Goal: Transaction & Acquisition: Obtain resource

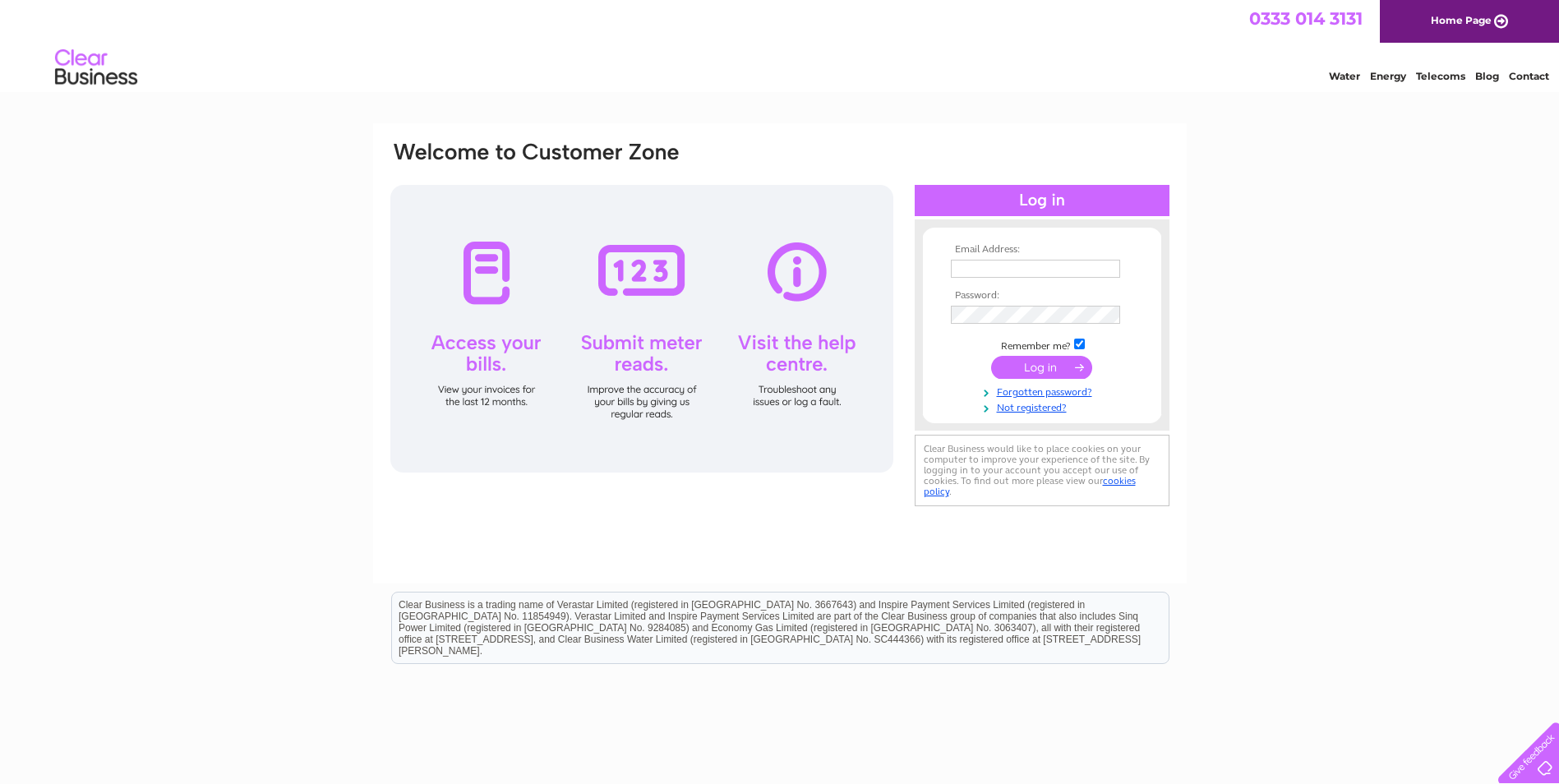
type input "master@lordleycester.com"
click at [468, 265] on div at bounding box center [642, 329] width 503 height 287
click at [1037, 362] on input "submit" at bounding box center [1042, 367] width 101 height 23
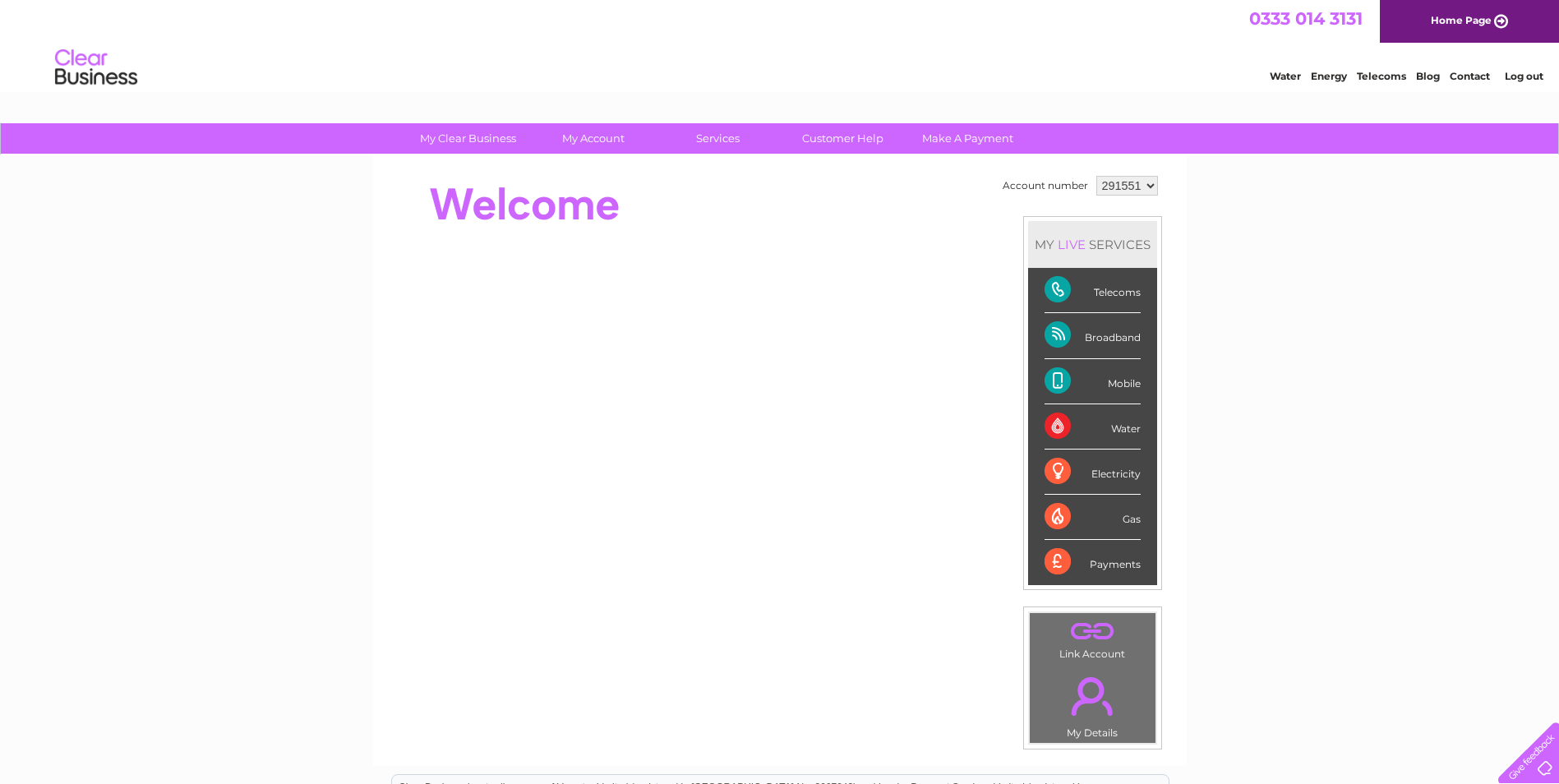
click at [1108, 286] on div "Telecoms" at bounding box center [1093, 290] width 96 height 45
click at [1054, 473] on div "Electricity" at bounding box center [1093, 472] width 96 height 45
click at [1054, 560] on div "Payments" at bounding box center [1093, 562] width 96 height 44
click at [1152, 181] on select "291551" at bounding box center [1127, 185] width 62 height 19
click at [1096, 176] on select "291551" at bounding box center [1127, 185] width 62 height 19
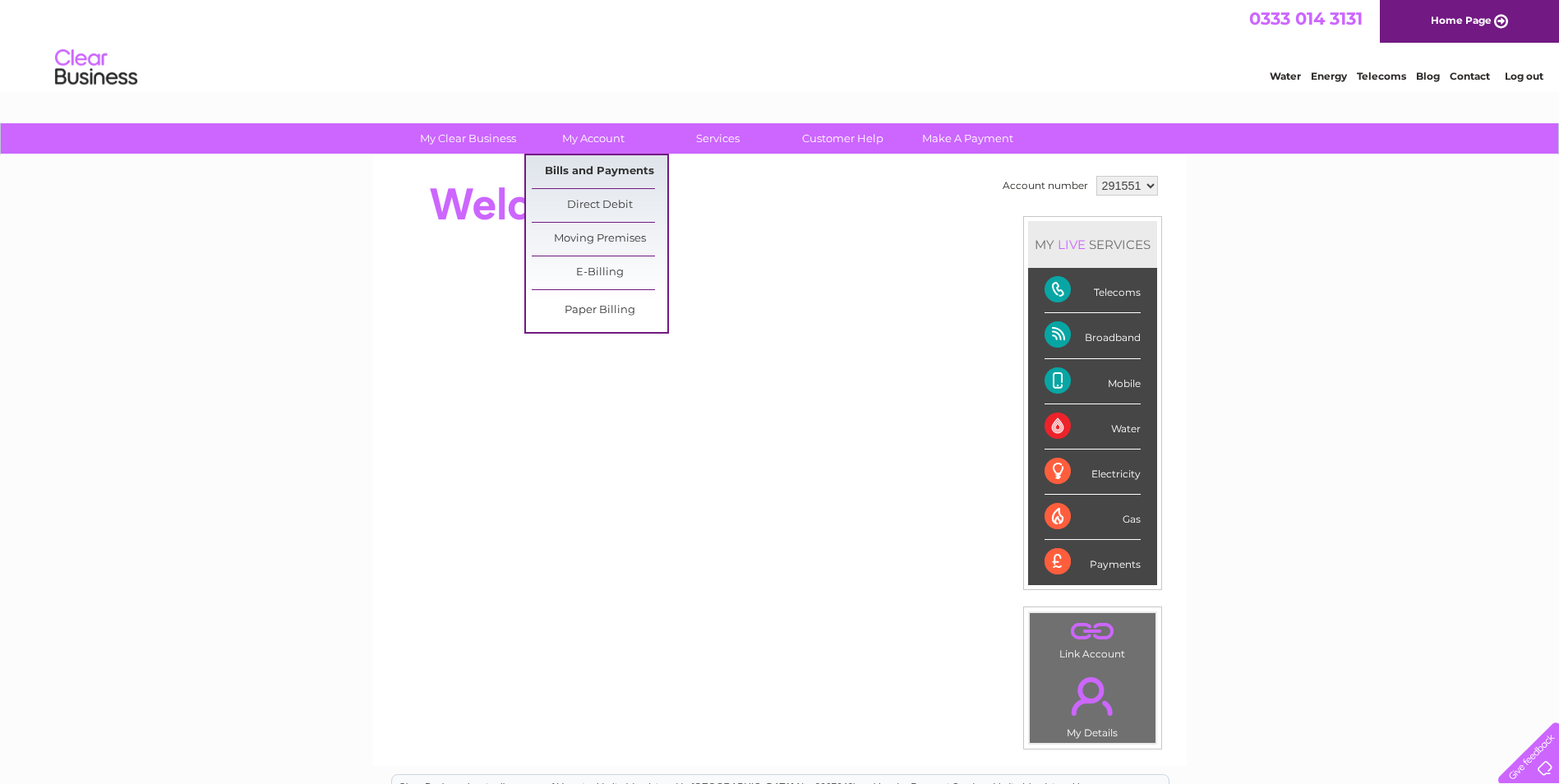
click at [600, 172] on link "Bills and Payments" at bounding box center [599, 172] width 135 height 33
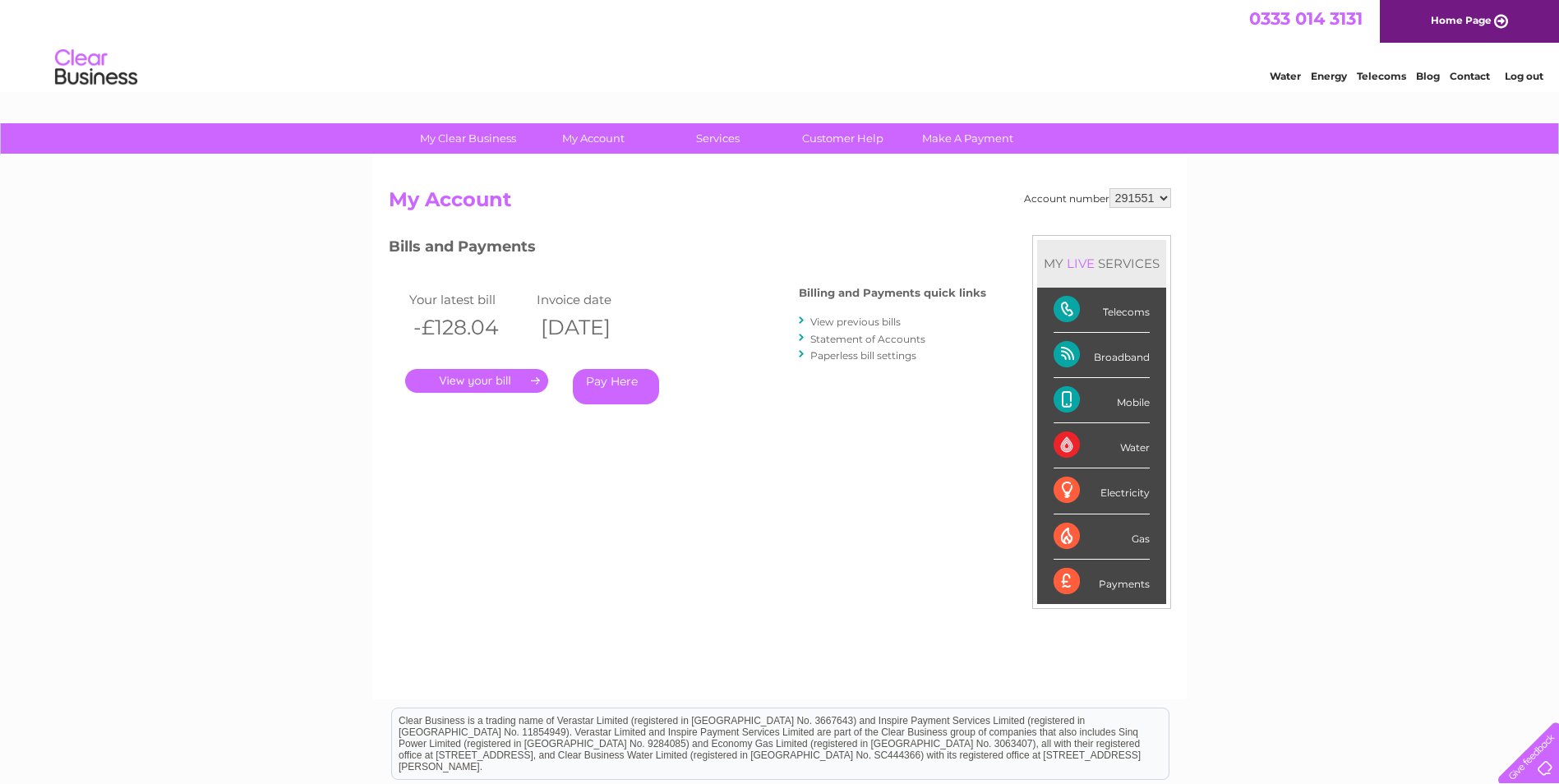
click at [506, 372] on link "." at bounding box center [476, 380] width 143 height 24
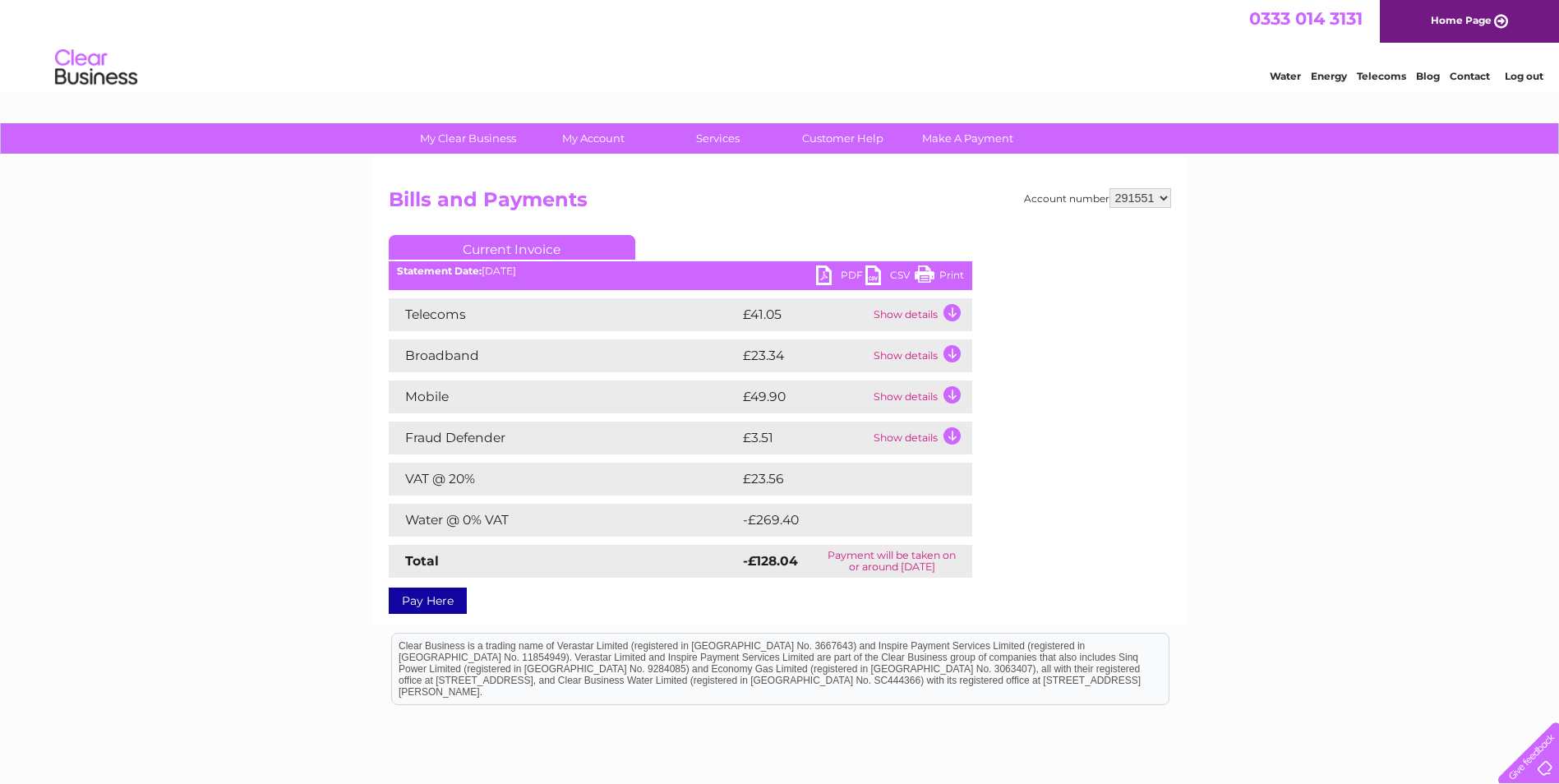
click at [953, 310] on td "Show details" at bounding box center [920, 315] width 102 height 33
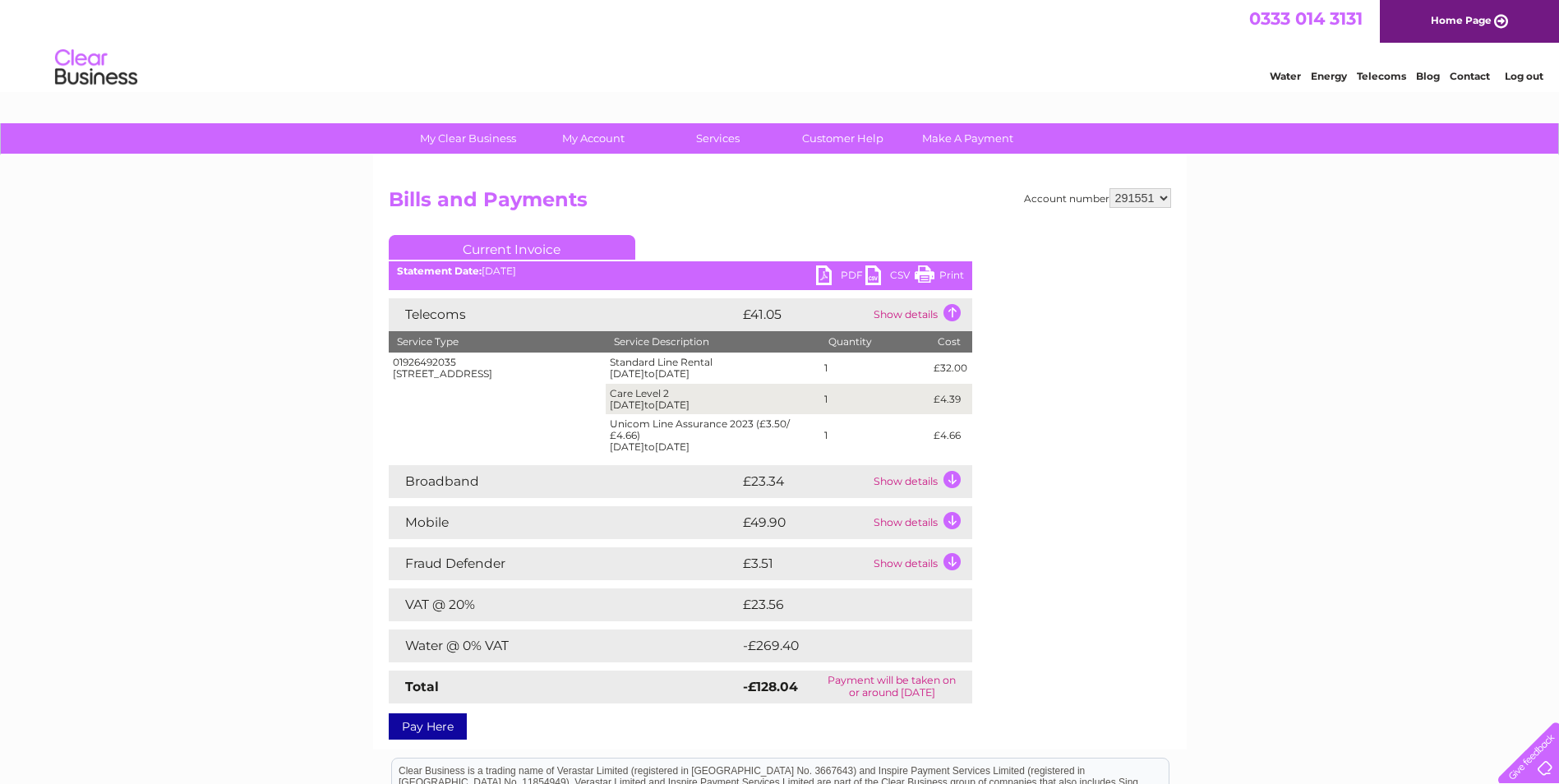
click at [952, 480] on td "Show details" at bounding box center [920, 482] width 102 height 33
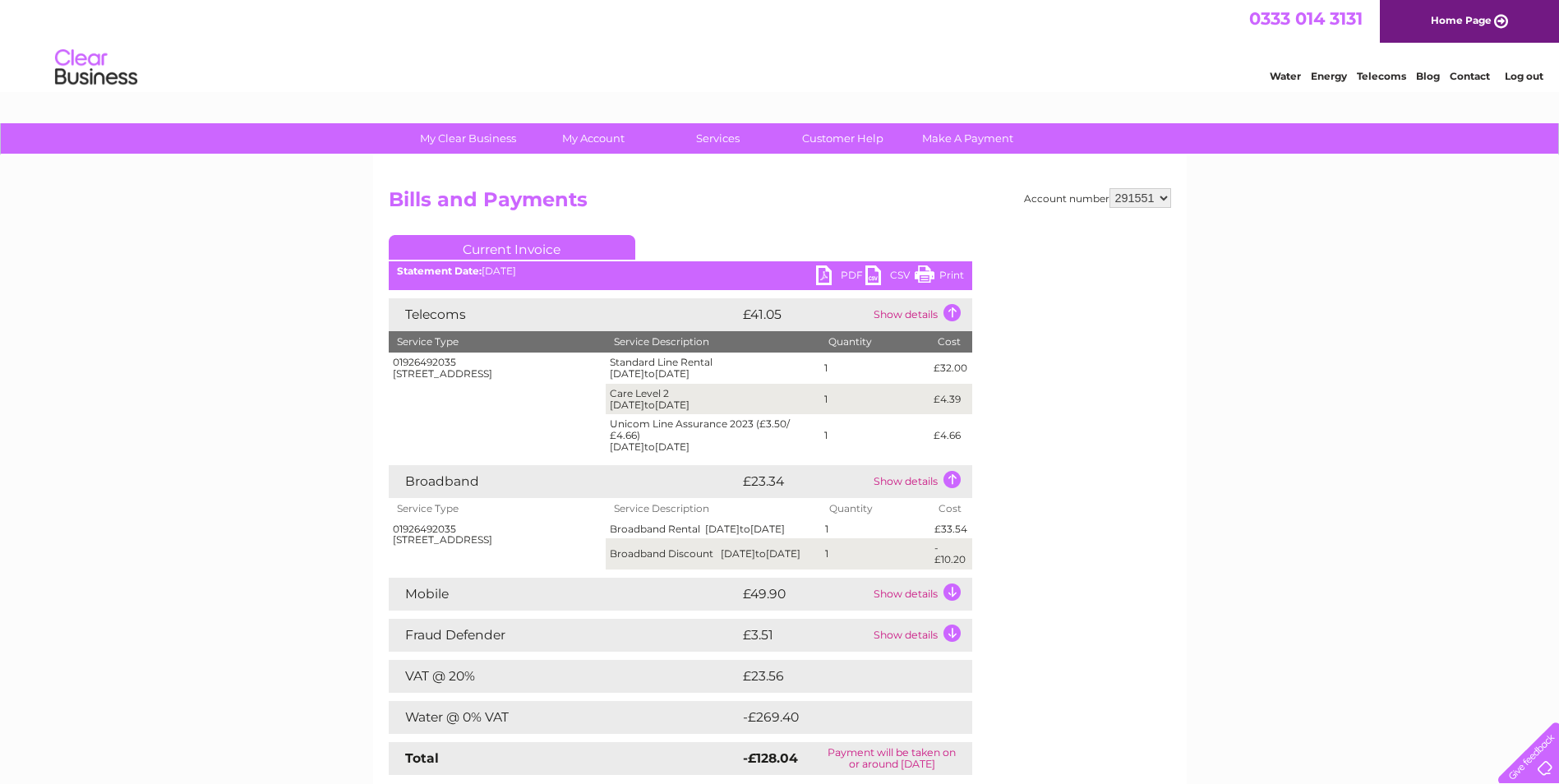
click at [954, 604] on td "Show details" at bounding box center [920, 594] width 102 height 33
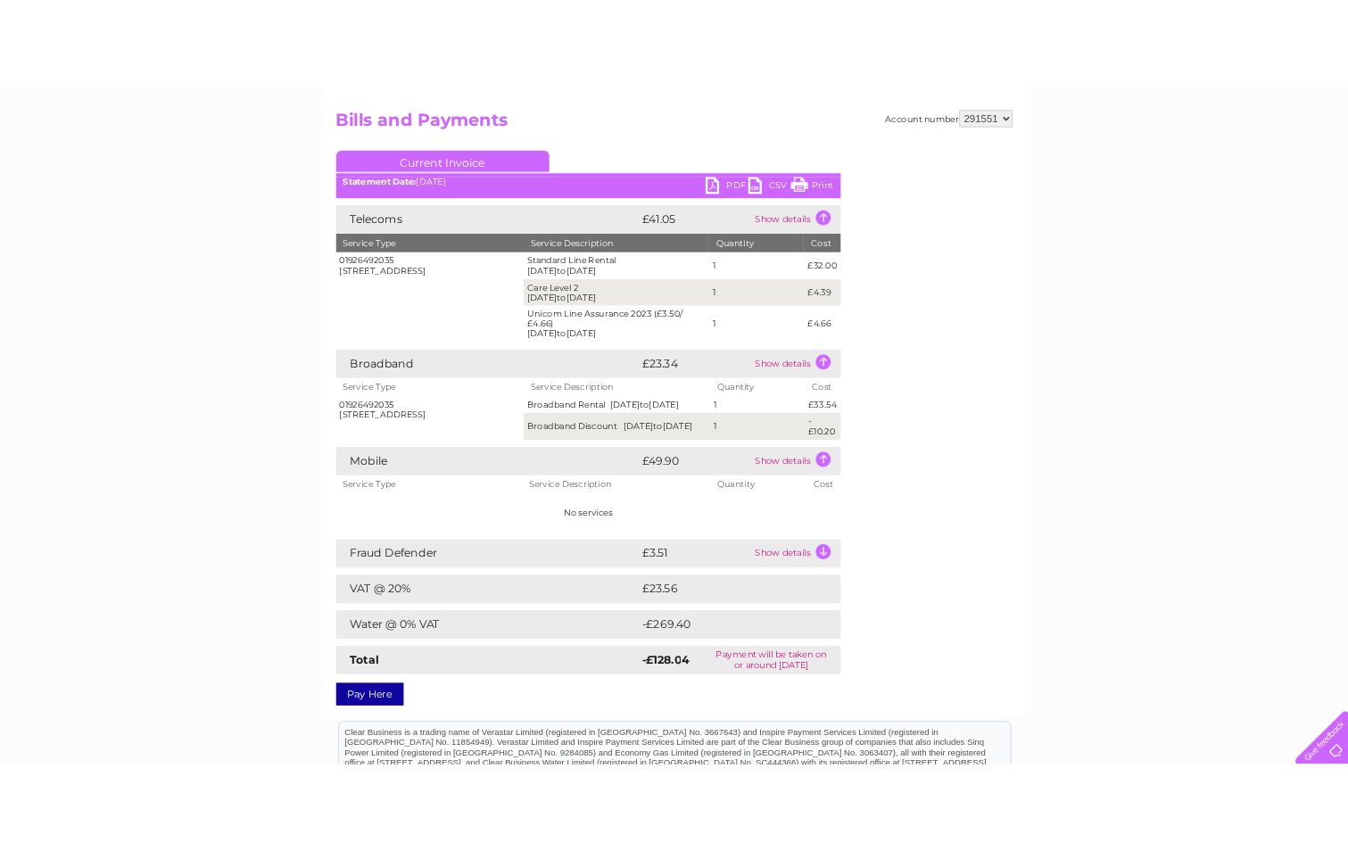
scroll to position [178, 0]
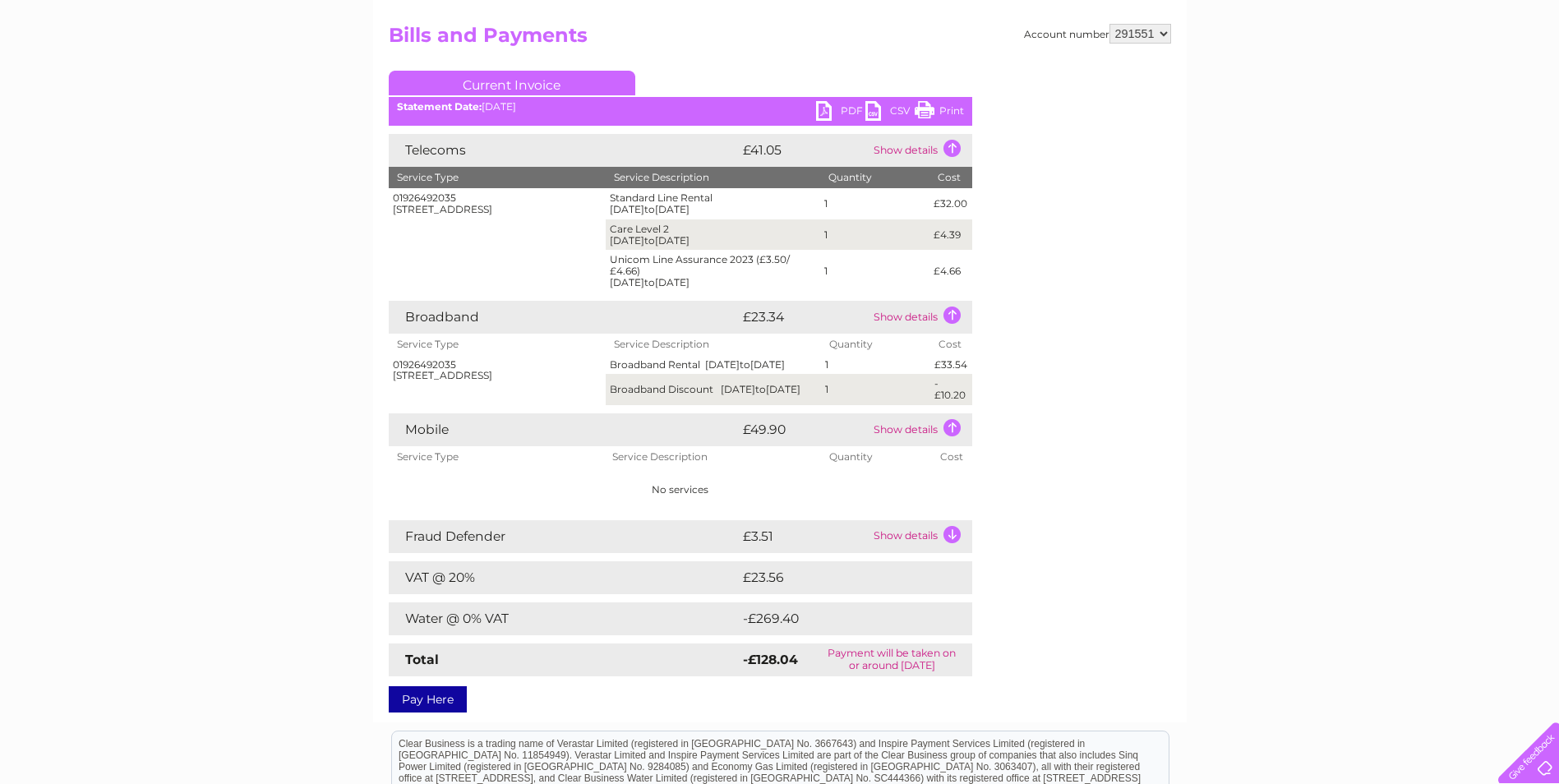
click at [847, 104] on link "PDF" at bounding box center [841, 113] width 50 height 24
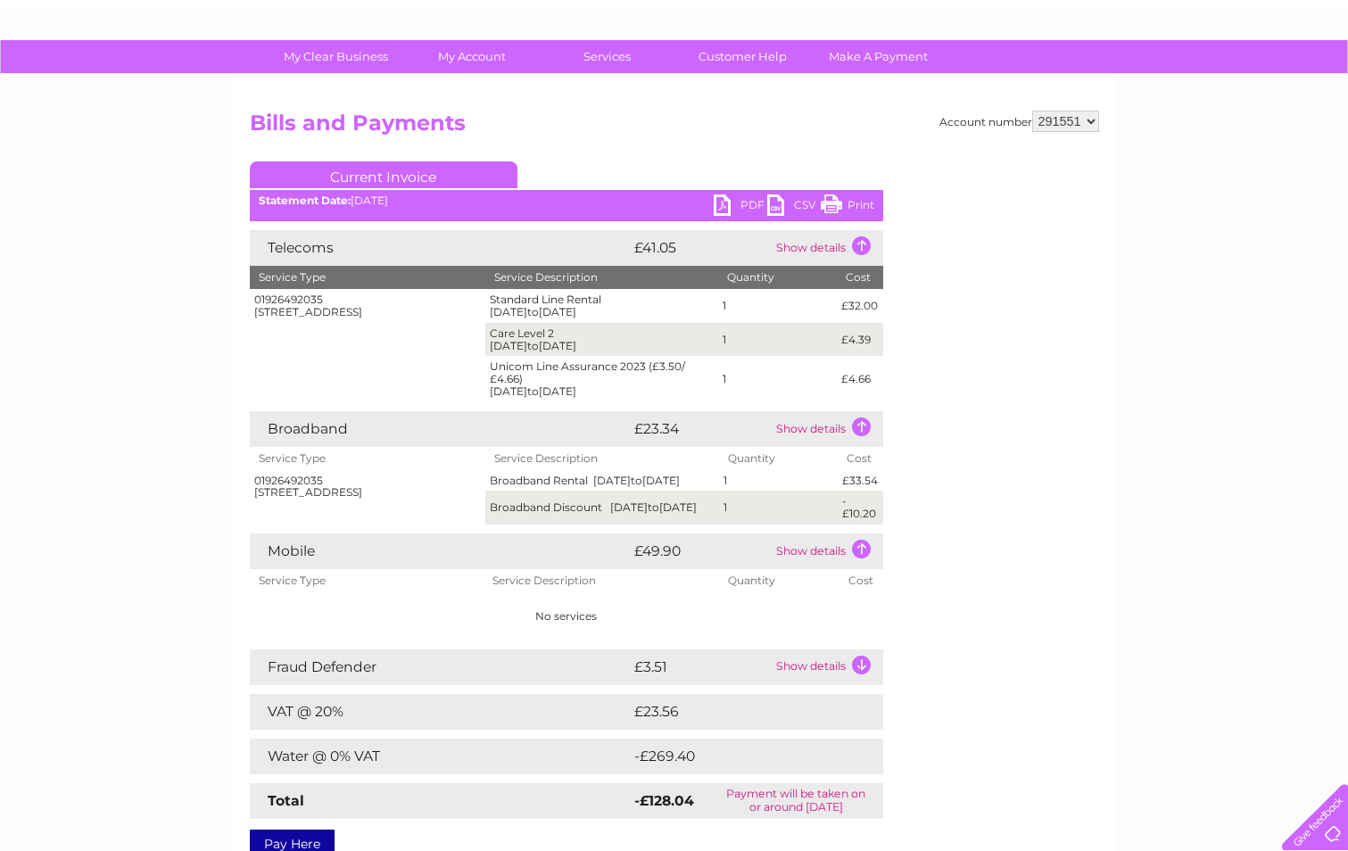
scroll to position [85, 0]
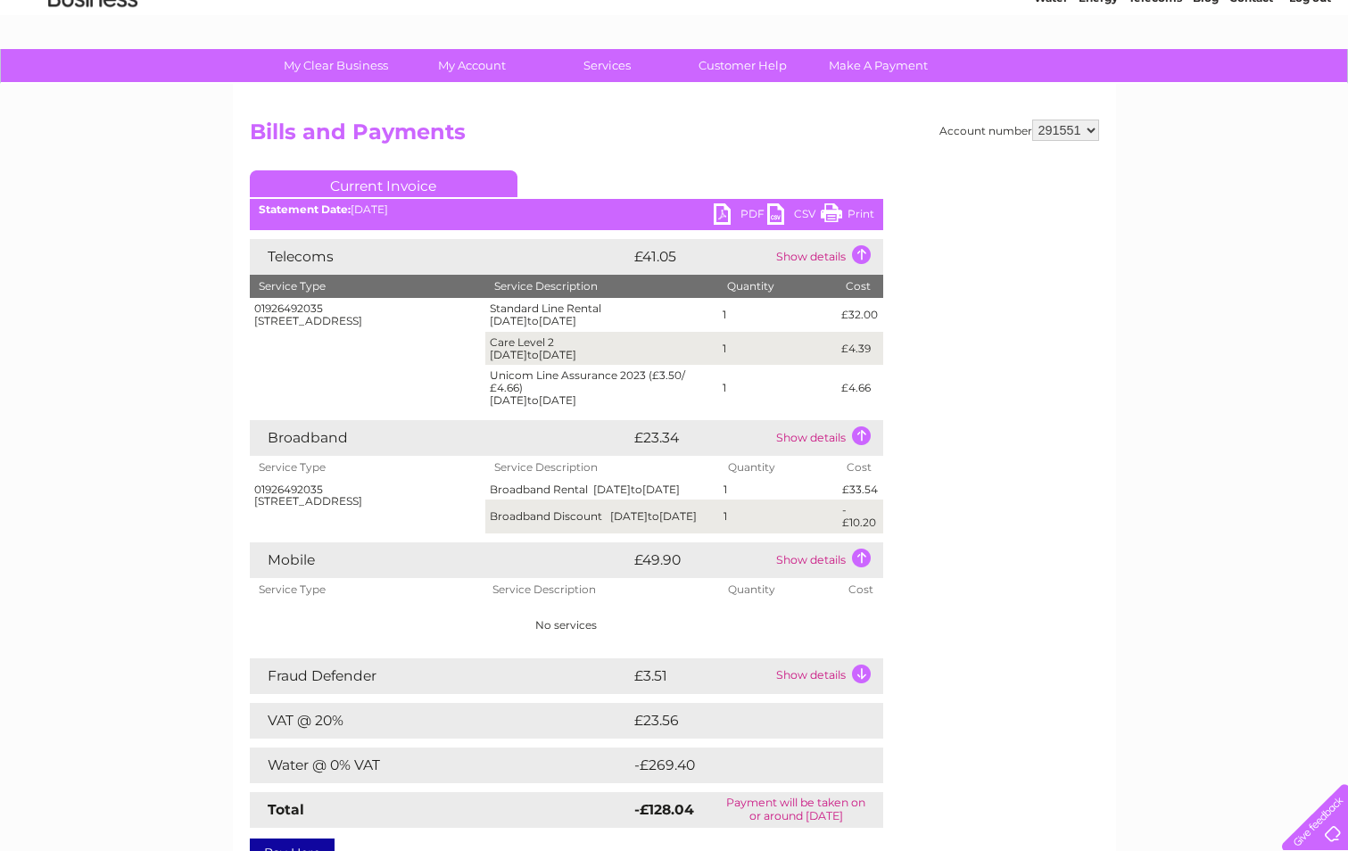
click at [720, 207] on link "PDF" at bounding box center [741, 216] width 54 height 26
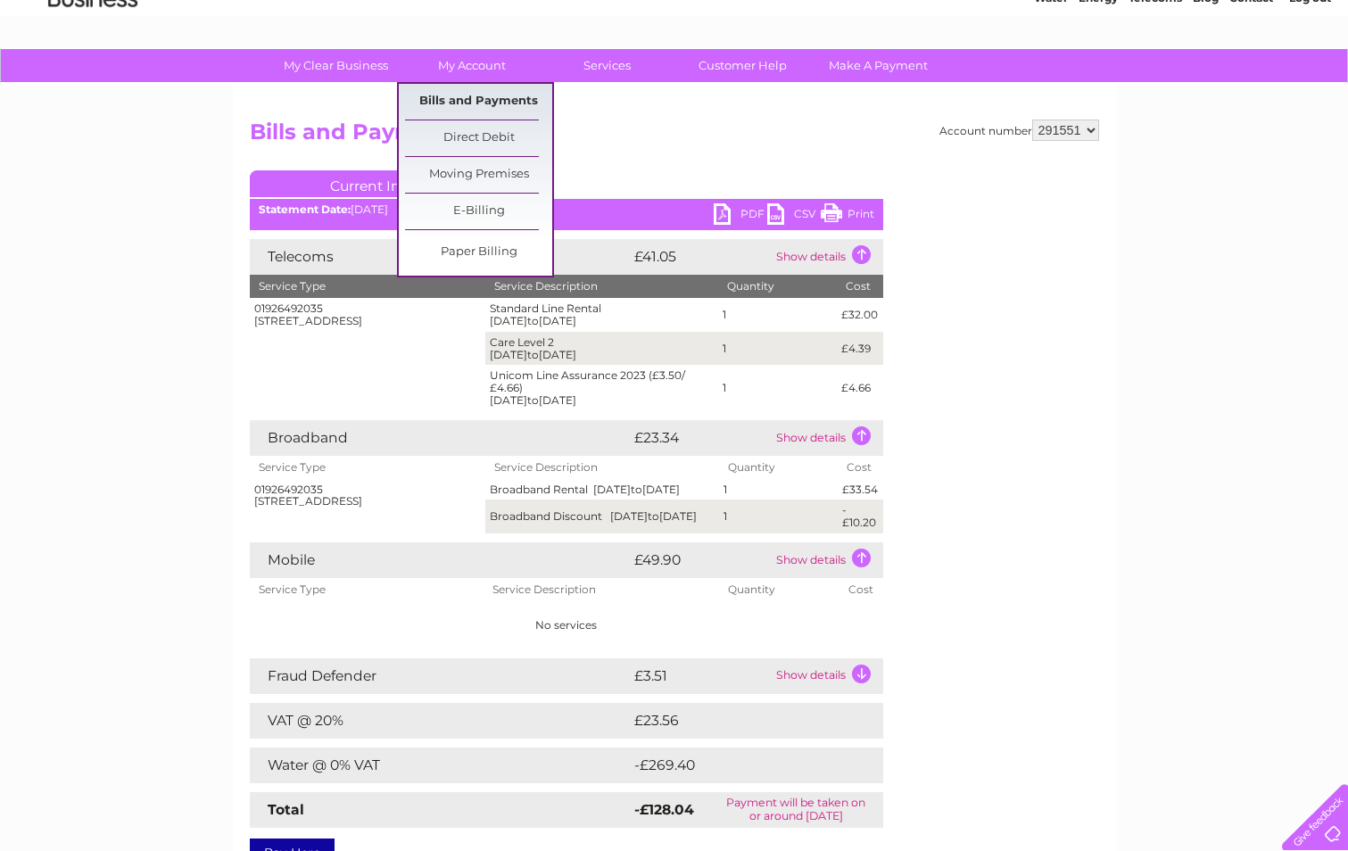
click at [486, 97] on link "Bills and Payments" at bounding box center [478, 102] width 147 height 36
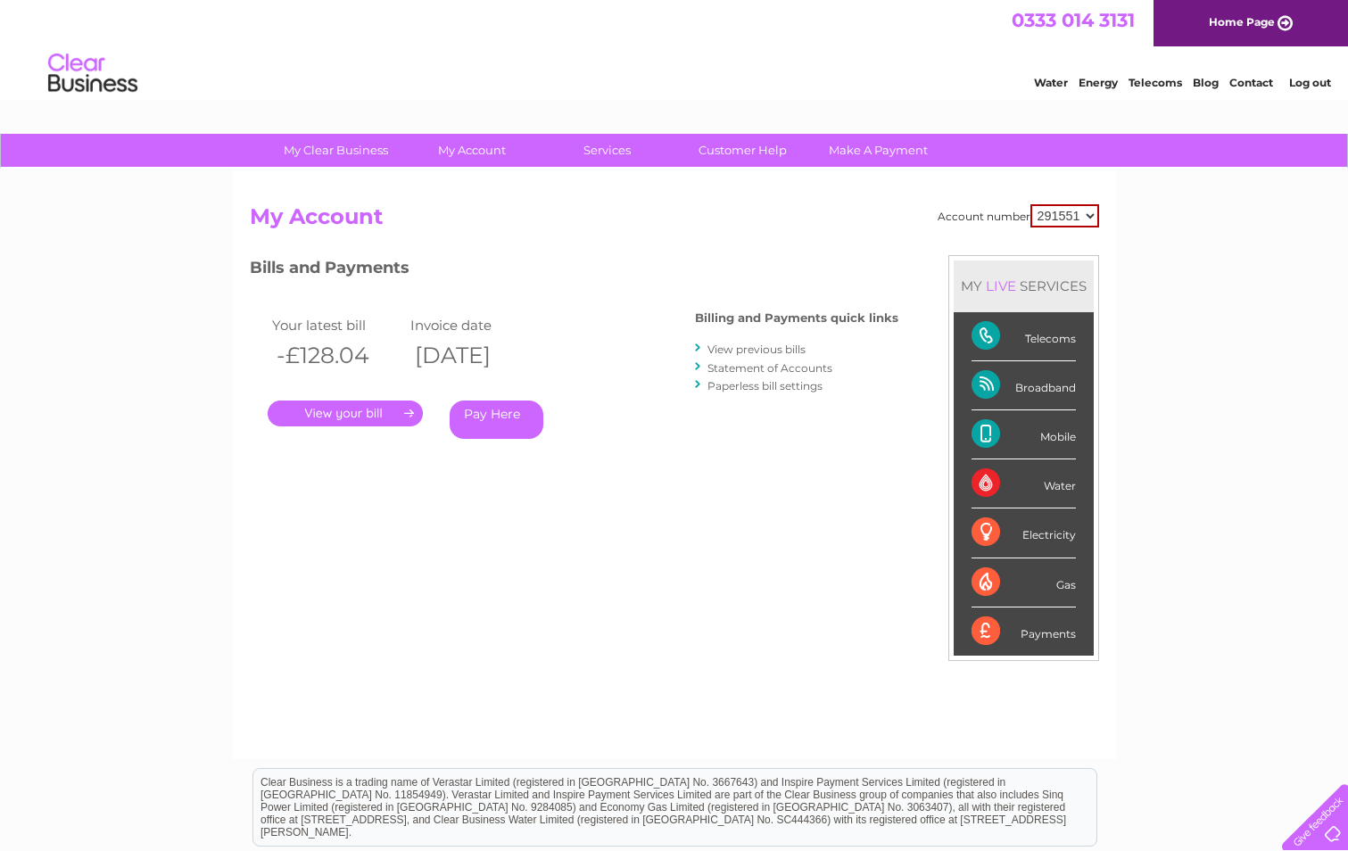
click at [761, 347] on link "View previous bills" at bounding box center [756, 349] width 98 height 13
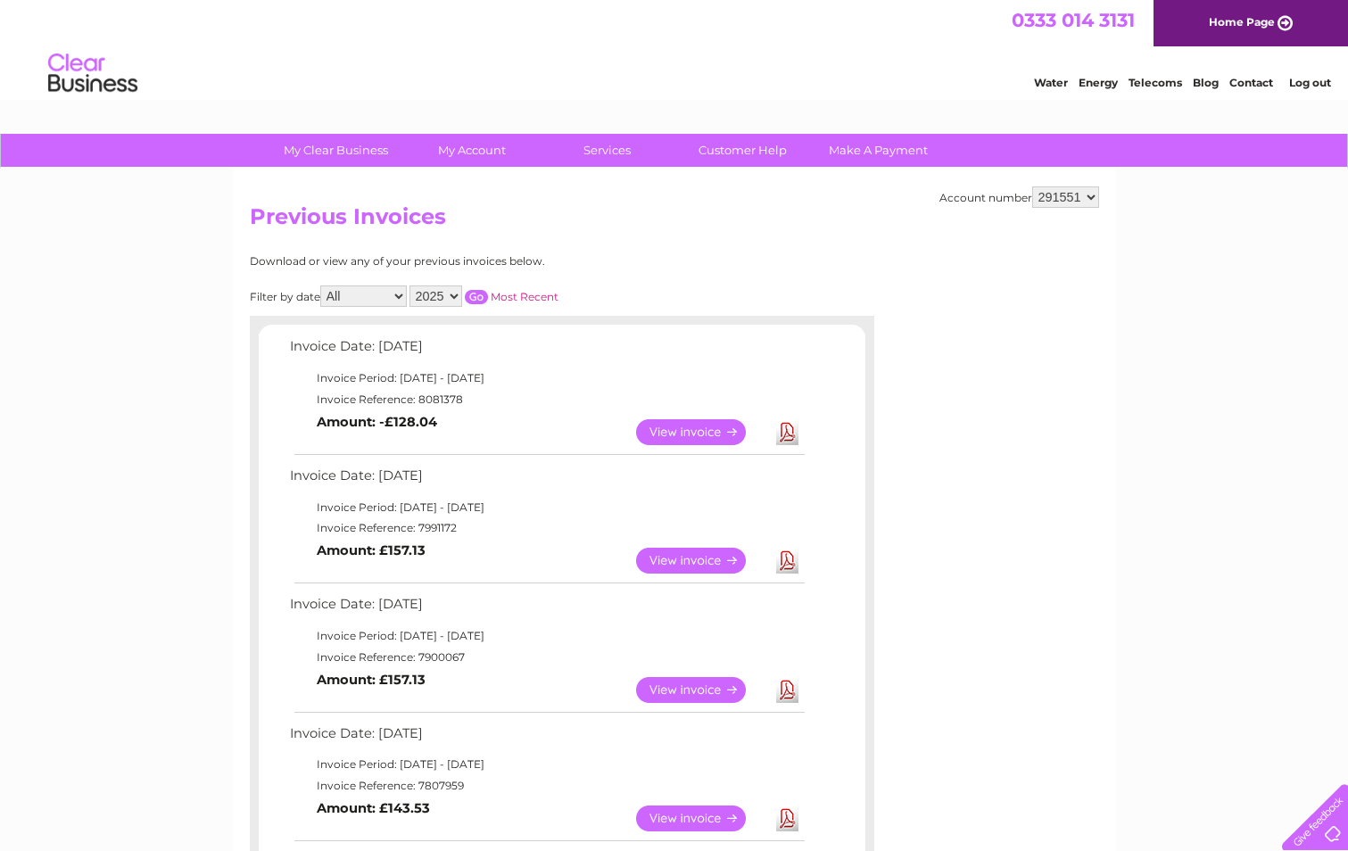
click at [706, 557] on link "View" at bounding box center [701, 561] width 131 height 26
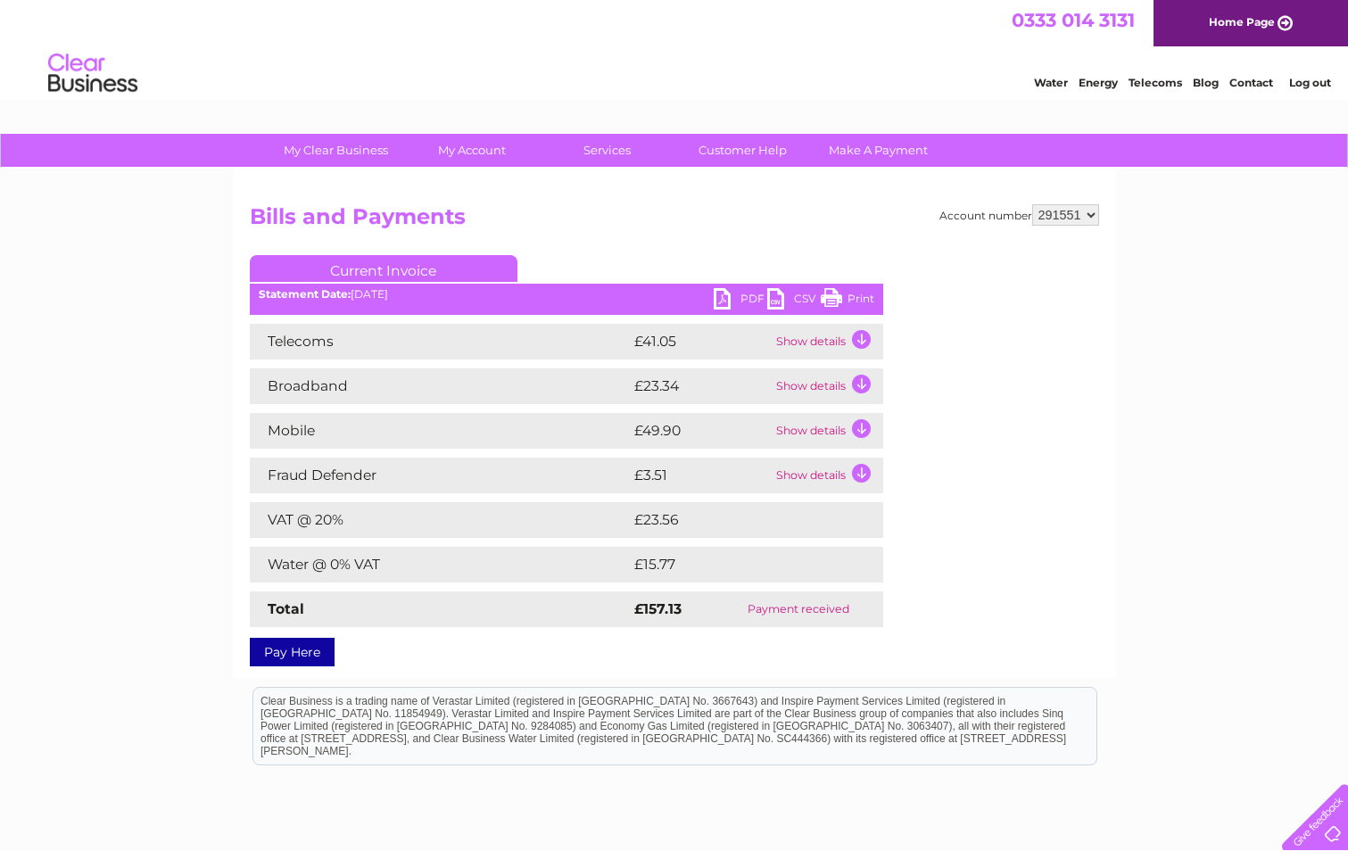
click at [738, 294] on link "PDF" at bounding box center [741, 301] width 54 height 26
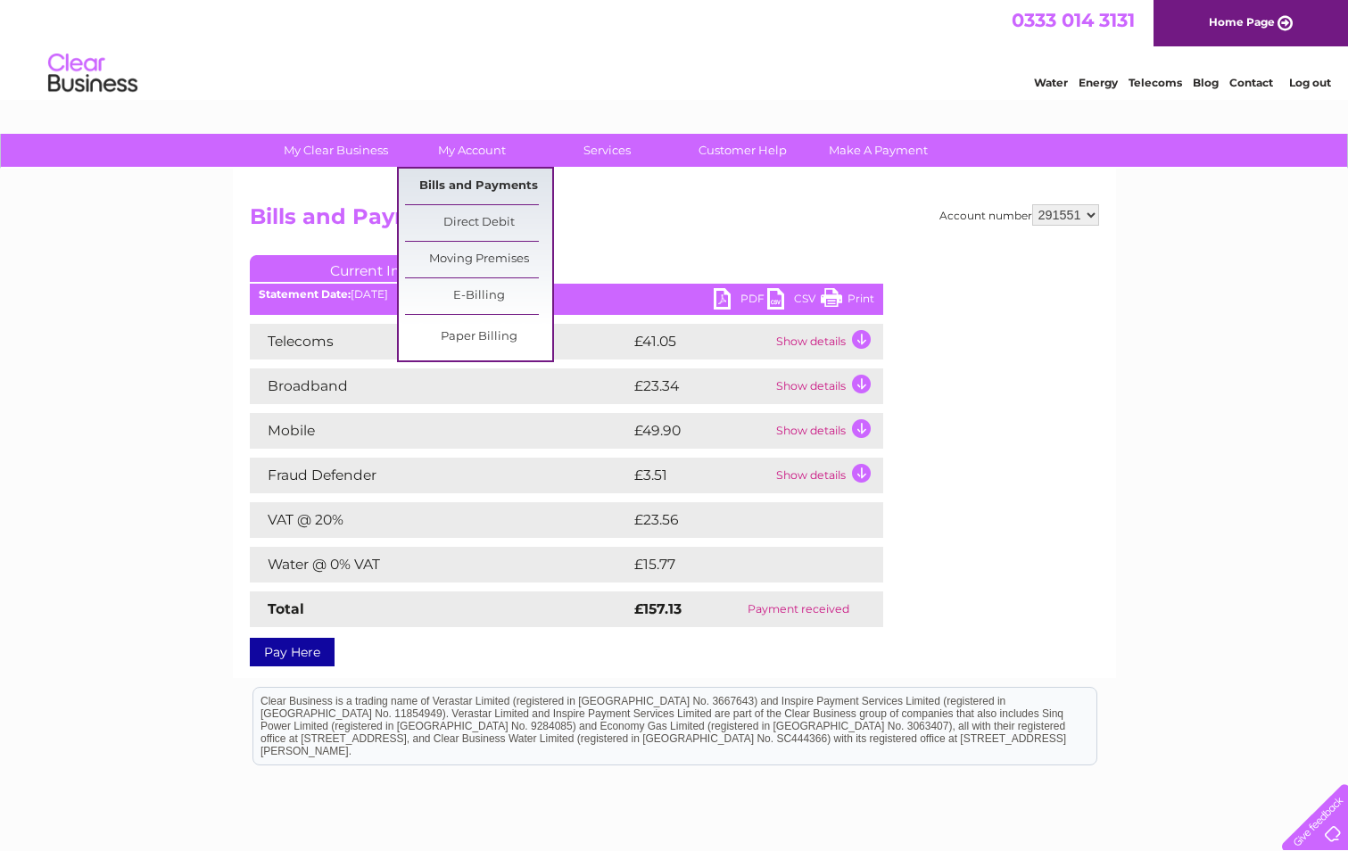
click at [499, 184] on link "Bills and Payments" at bounding box center [478, 187] width 147 height 36
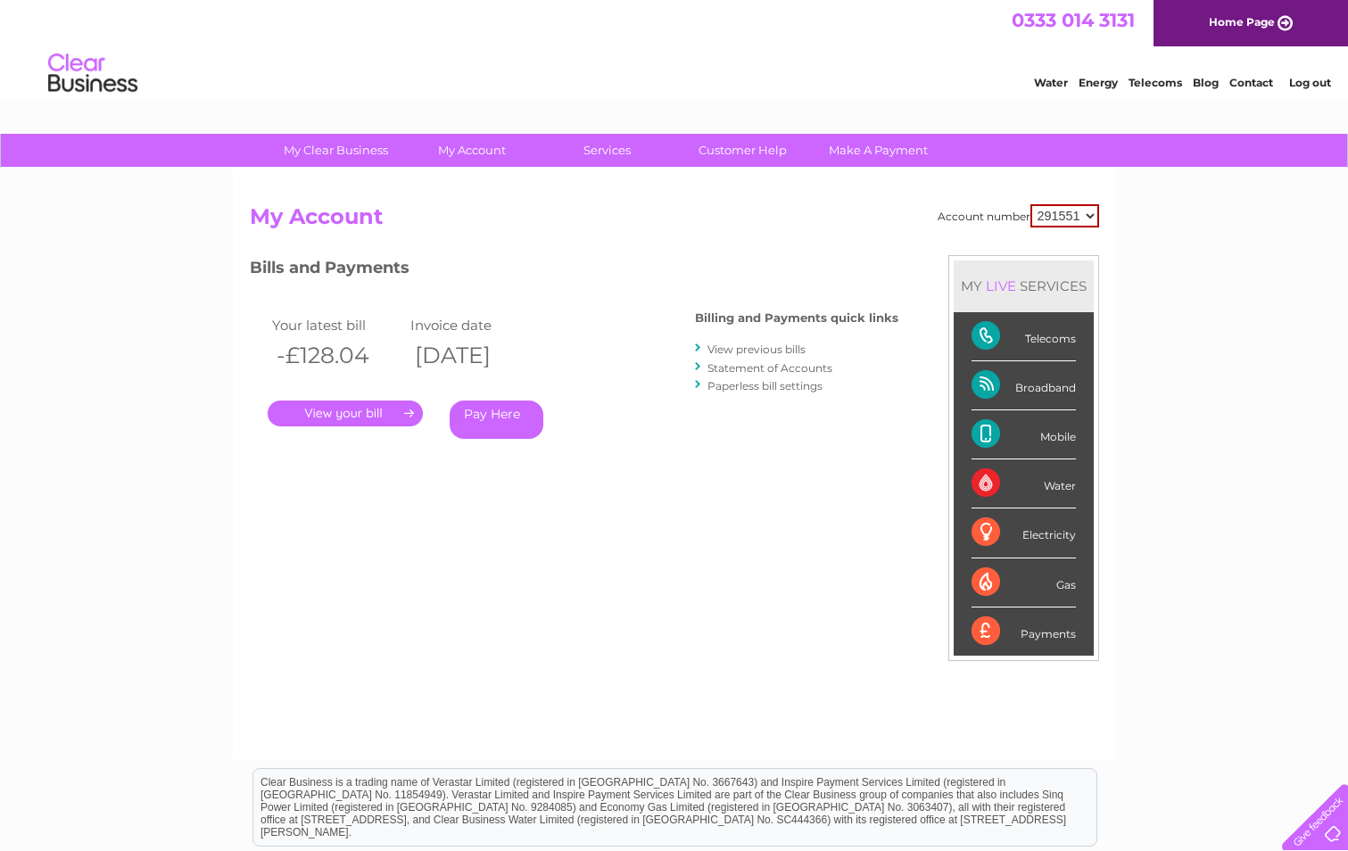
click at [771, 349] on link "View previous bills" at bounding box center [756, 349] width 98 height 13
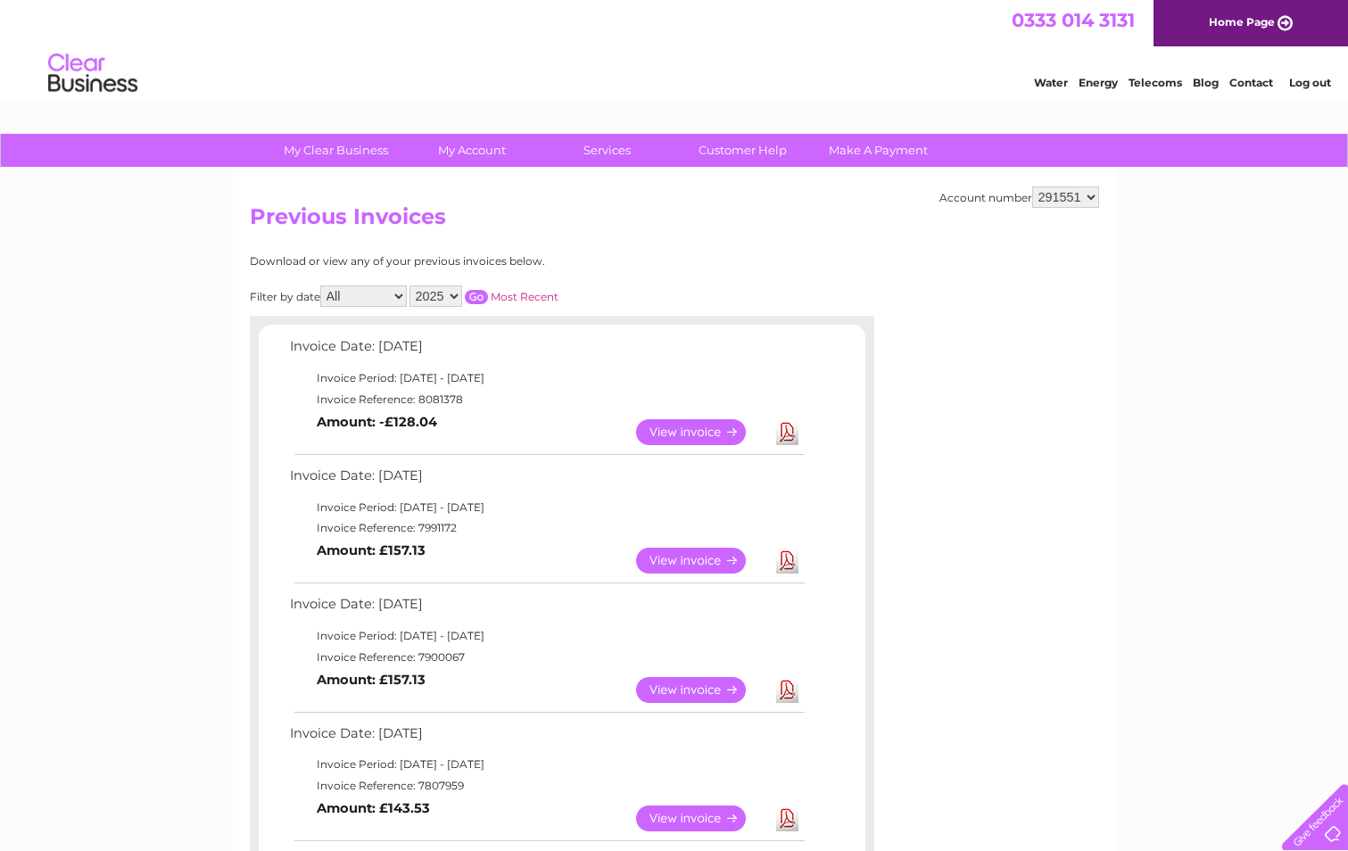
click at [713, 683] on link "View" at bounding box center [701, 690] width 131 height 26
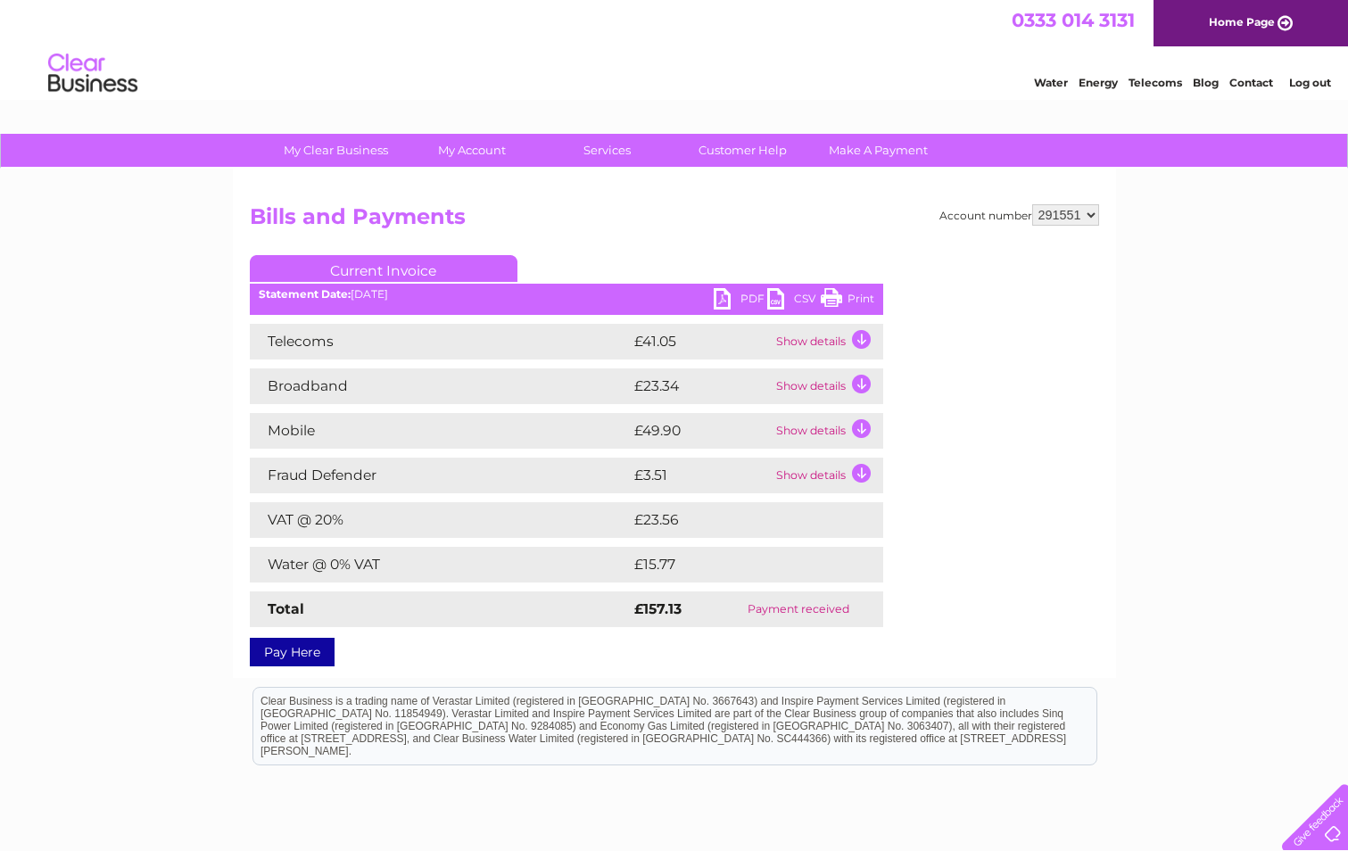
click at [719, 295] on link "PDF" at bounding box center [741, 301] width 54 height 26
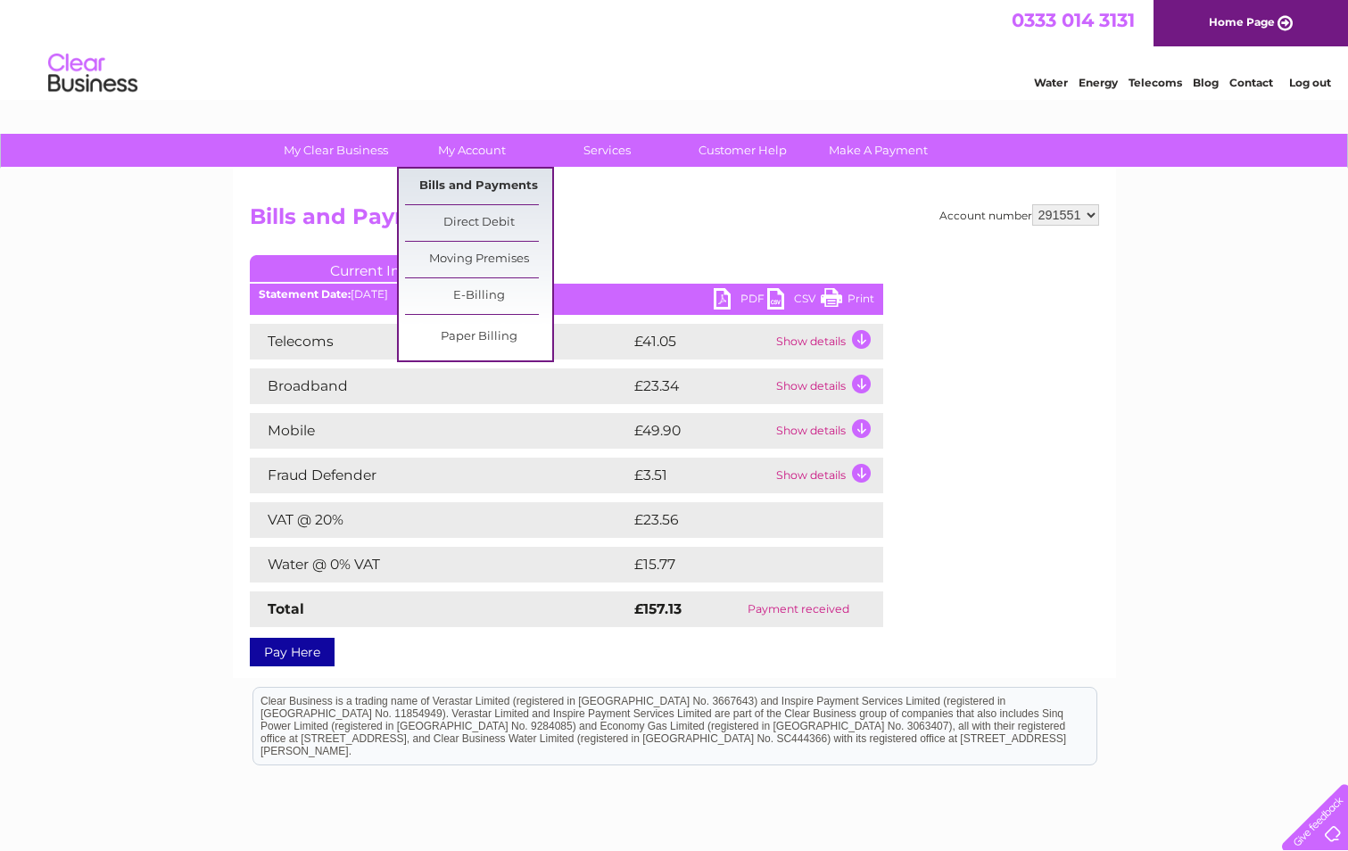
click at [478, 178] on link "Bills and Payments" at bounding box center [478, 187] width 147 height 36
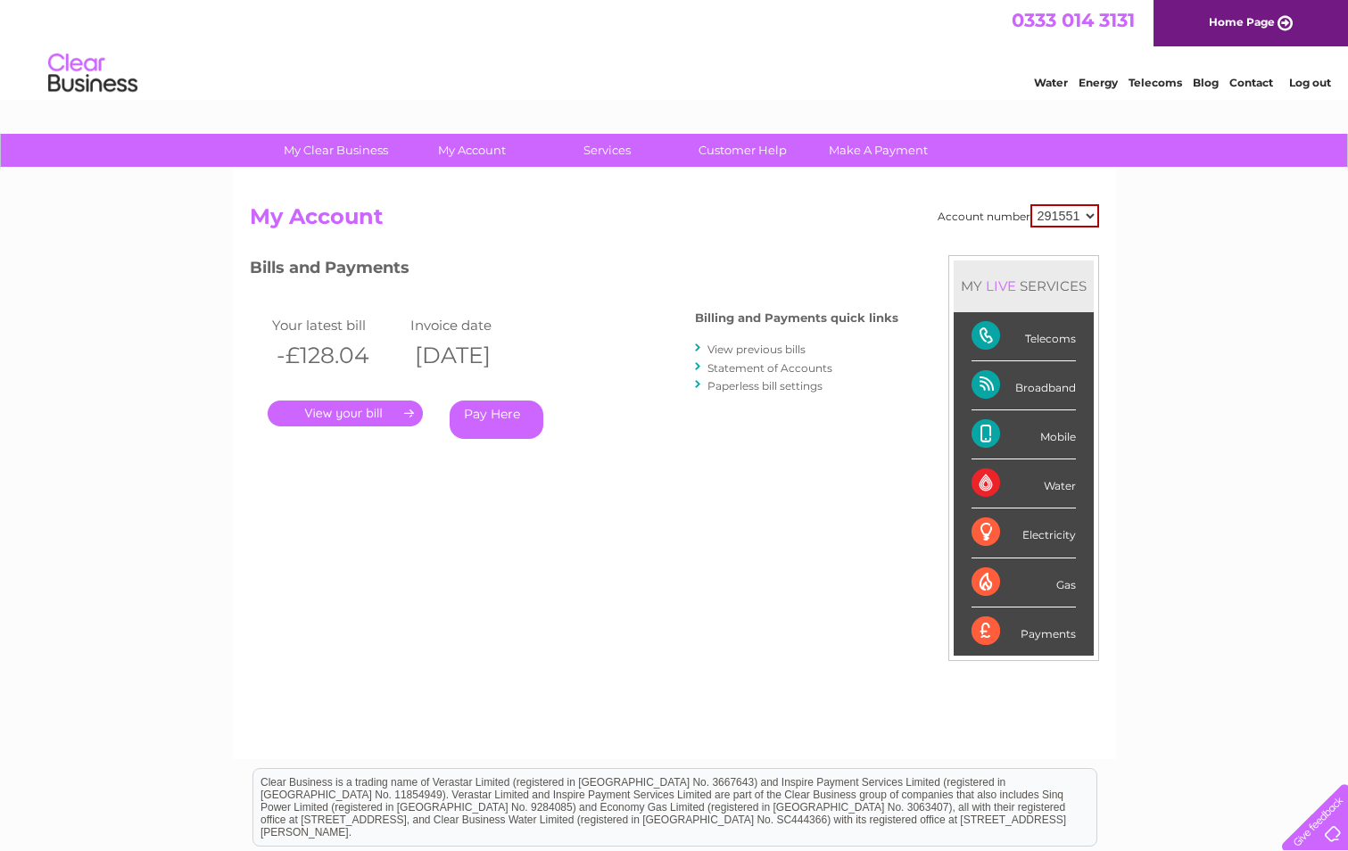
click at [757, 349] on link "View previous bills" at bounding box center [756, 349] width 98 height 13
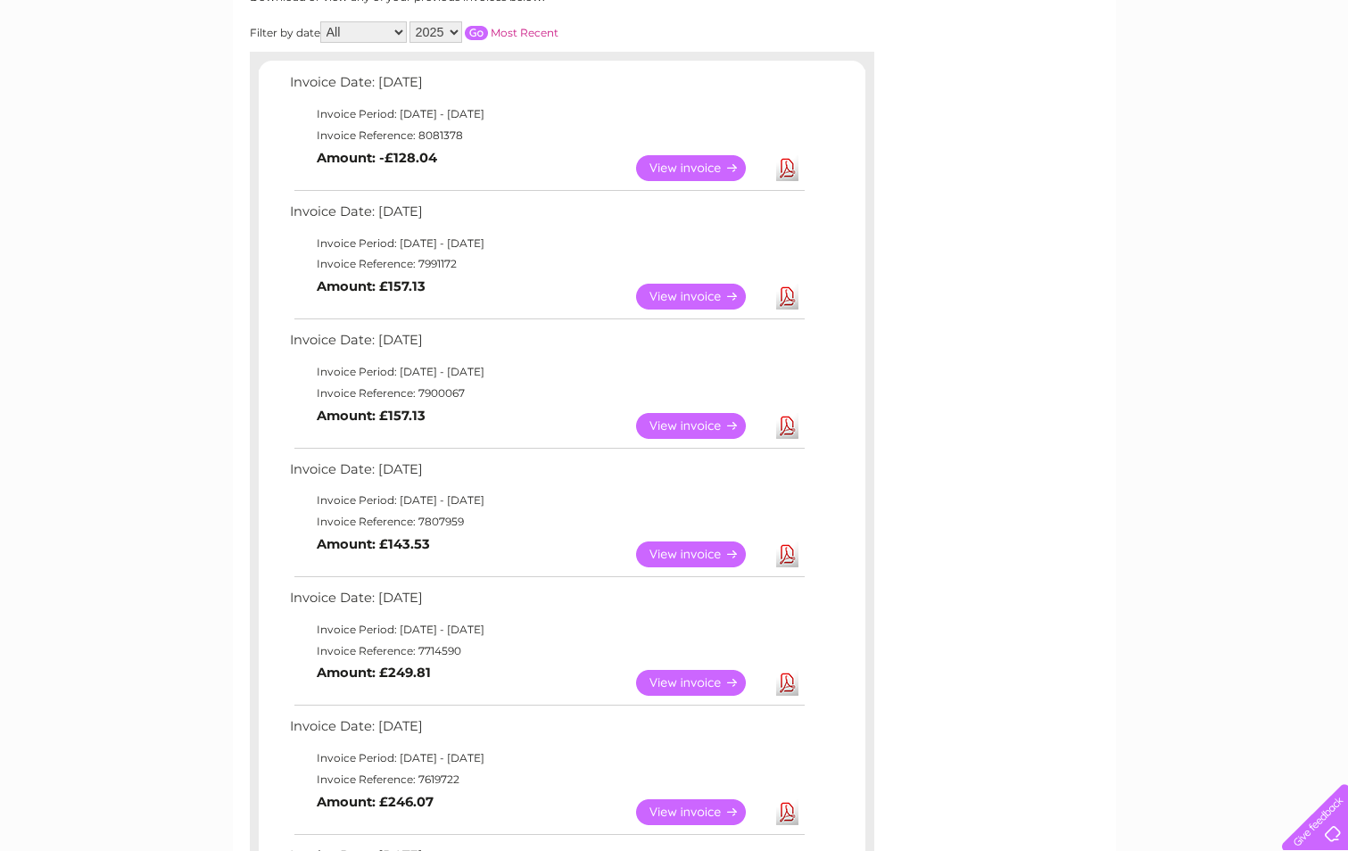
scroll to position [268, 0]
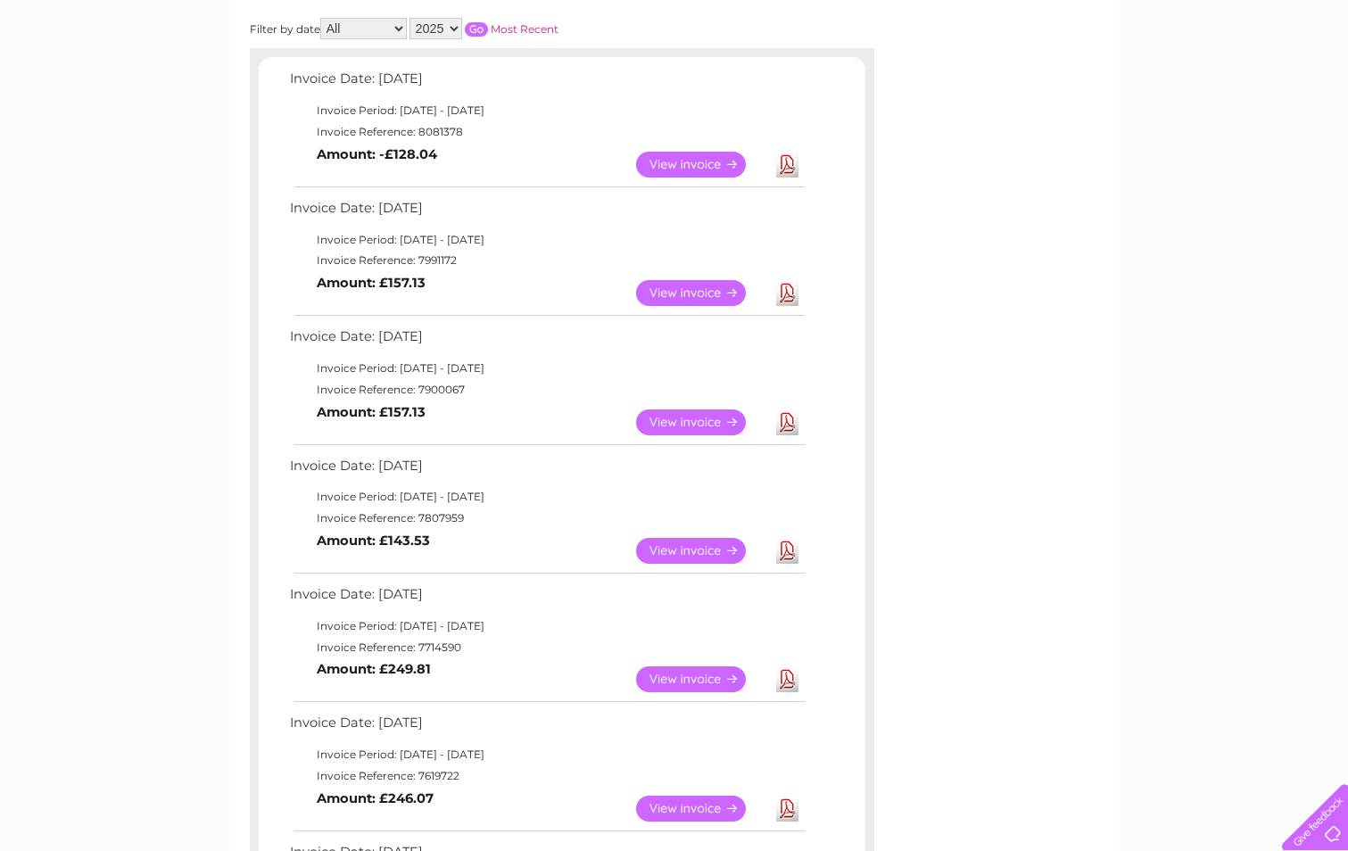
click at [690, 550] on link "View" at bounding box center [701, 551] width 131 height 26
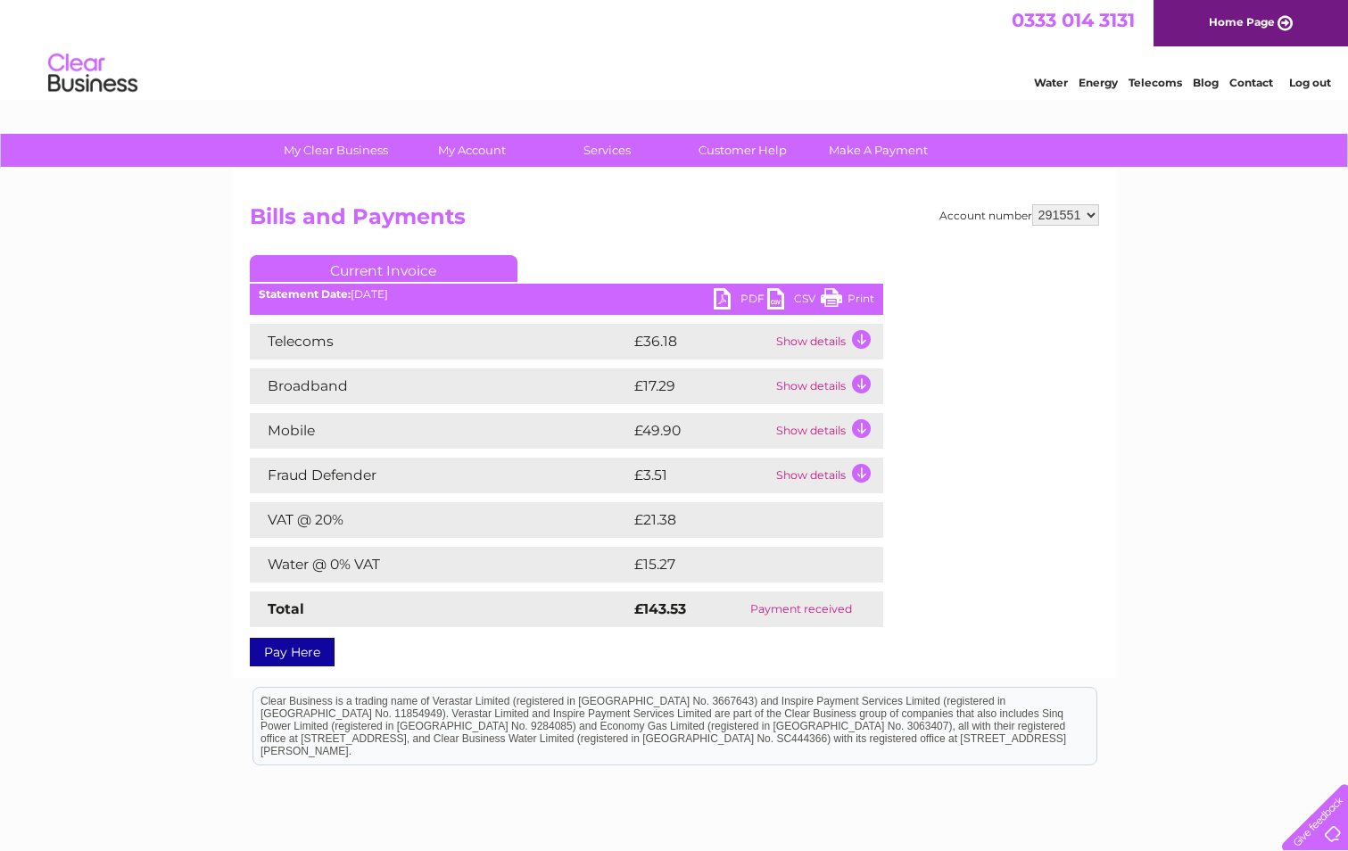
click at [735, 296] on link "PDF" at bounding box center [741, 301] width 54 height 26
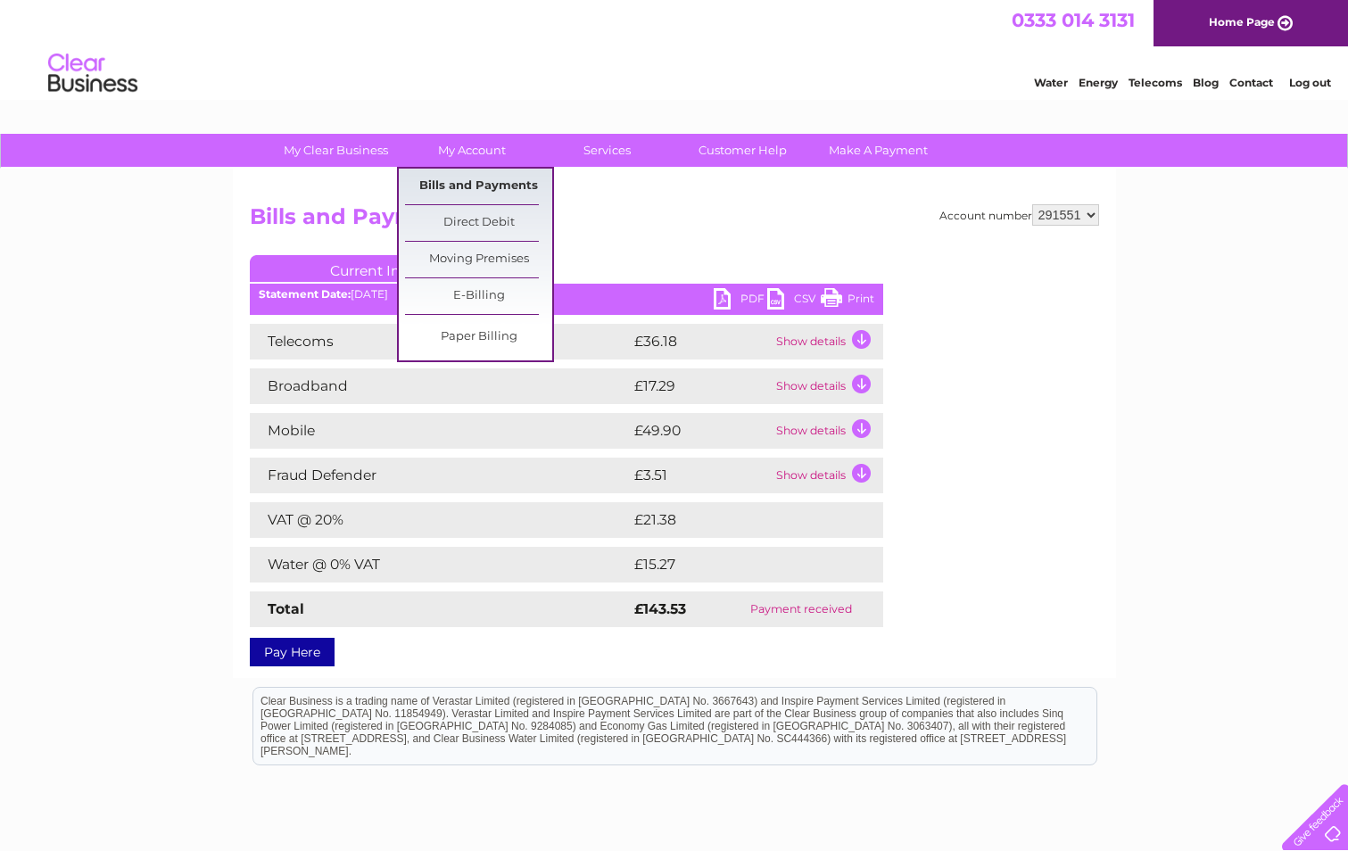
click at [470, 184] on link "Bills and Payments" at bounding box center [478, 187] width 147 height 36
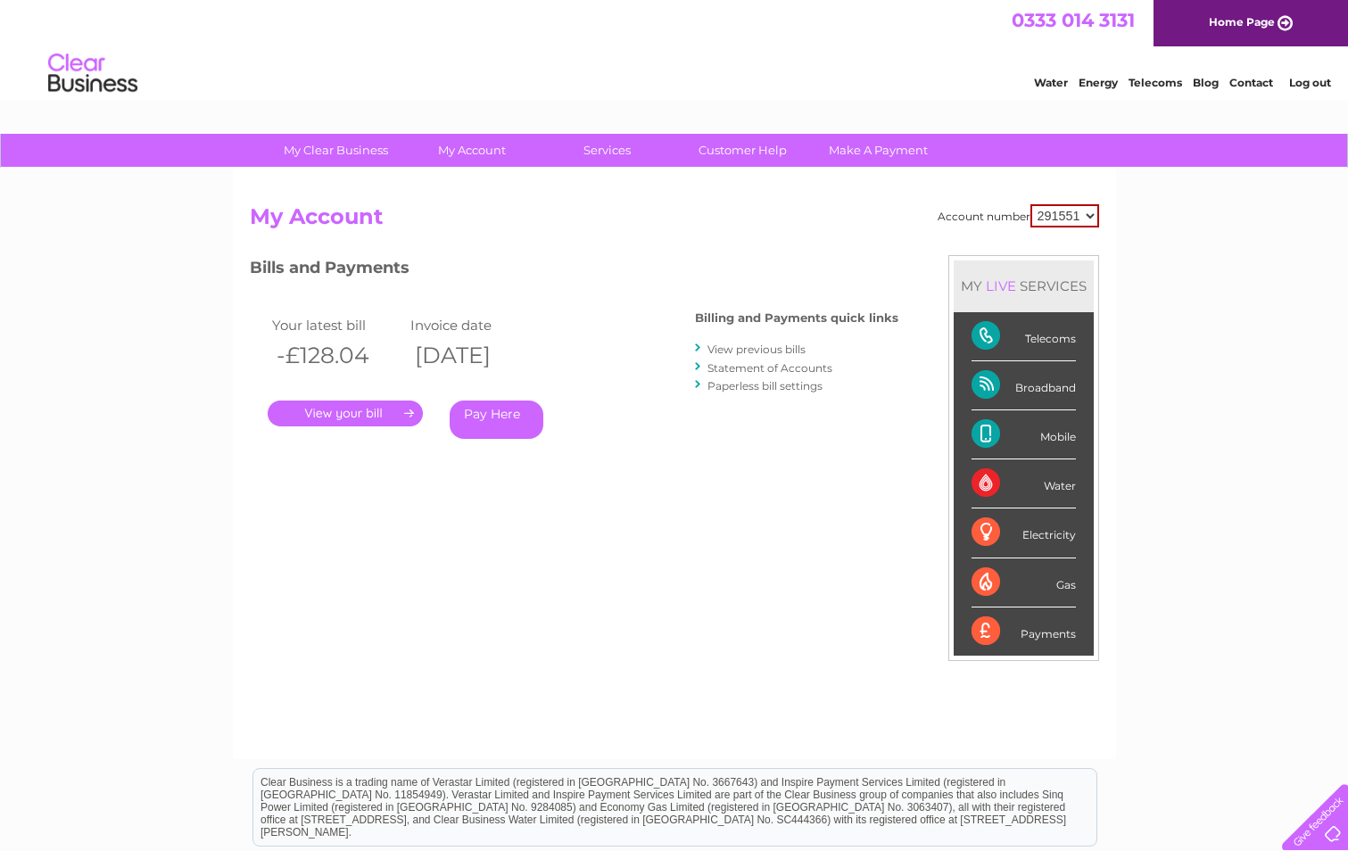
click at [739, 344] on link "View previous bills" at bounding box center [756, 349] width 98 height 13
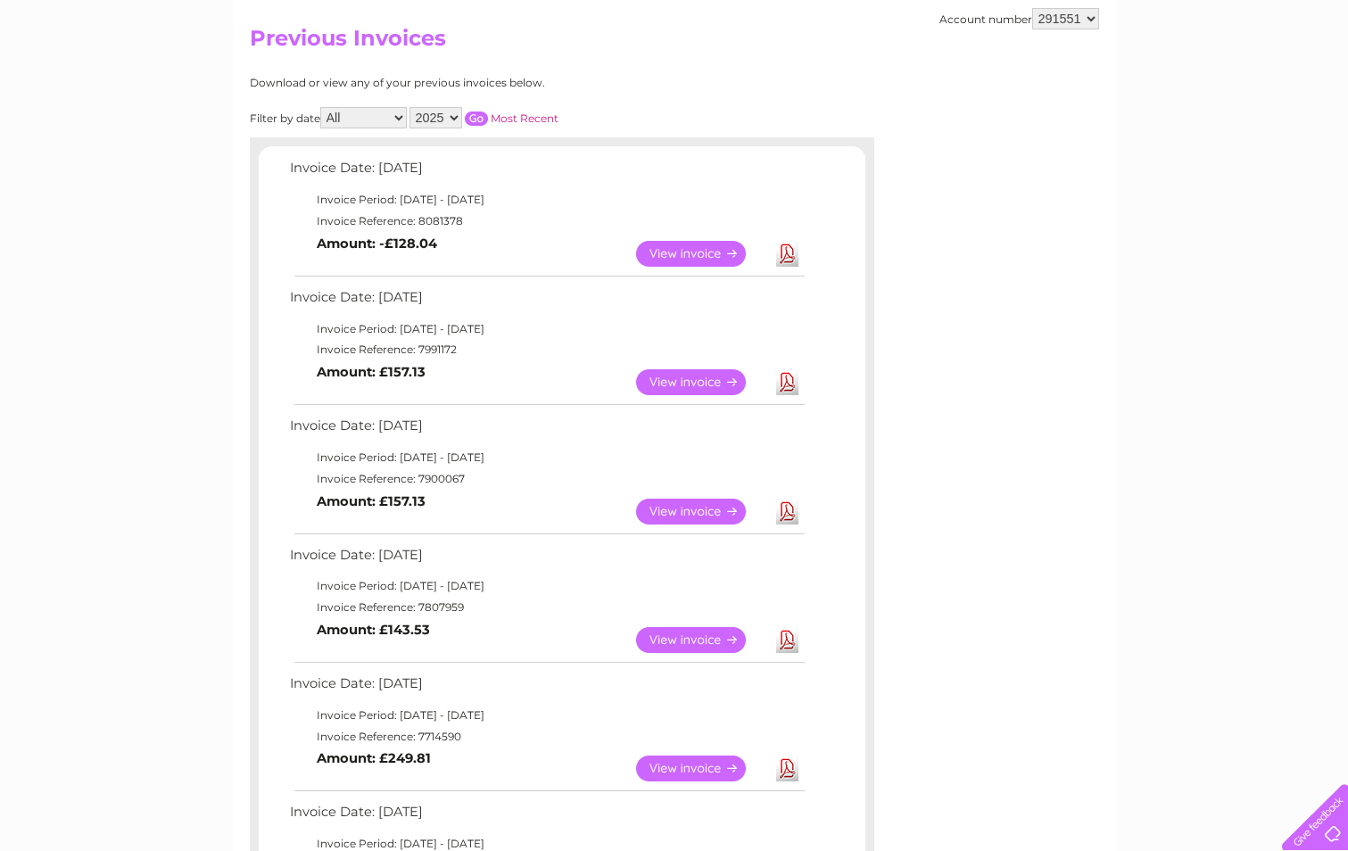
scroll to position [268, 0]
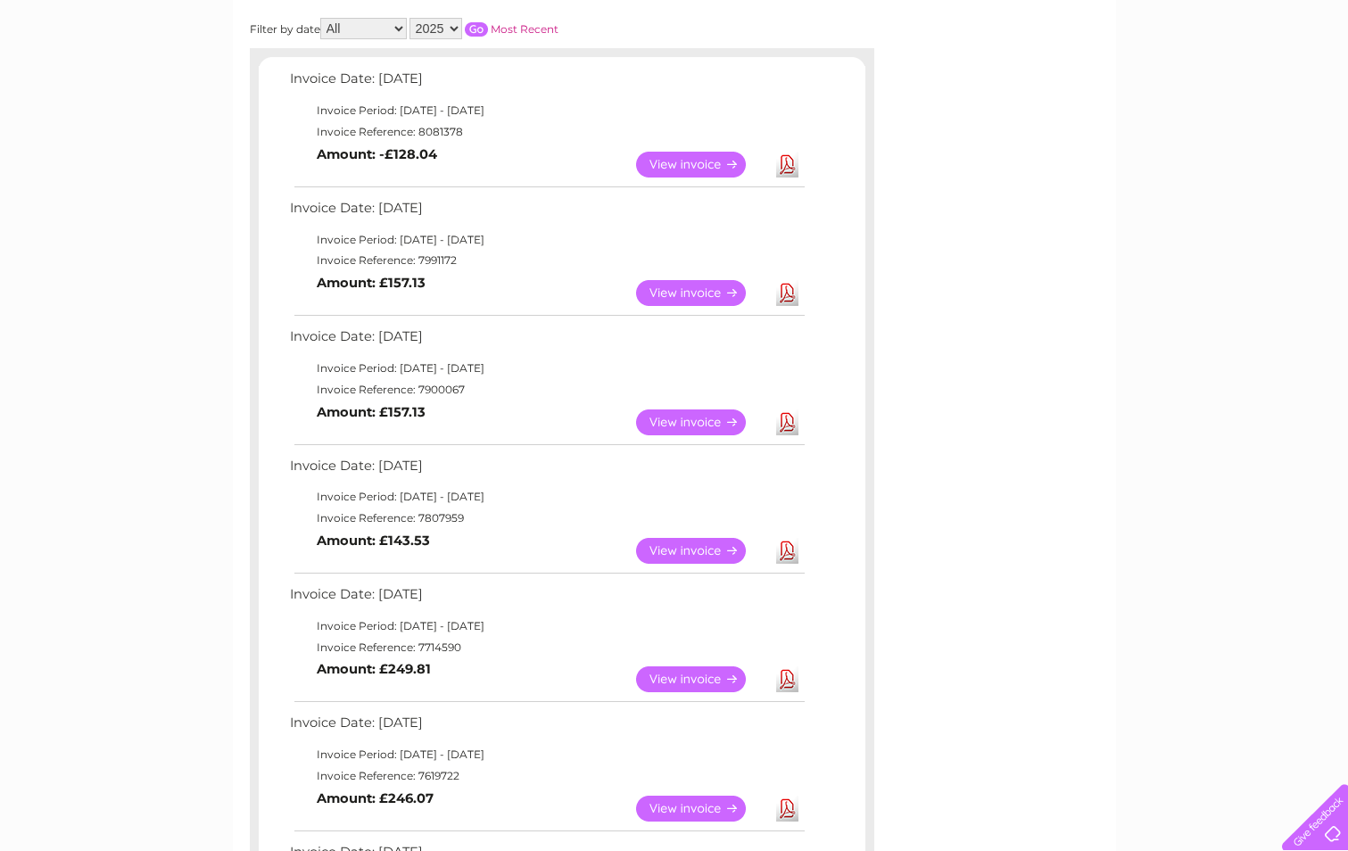
click at [678, 675] on link "View" at bounding box center [701, 679] width 131 height 26
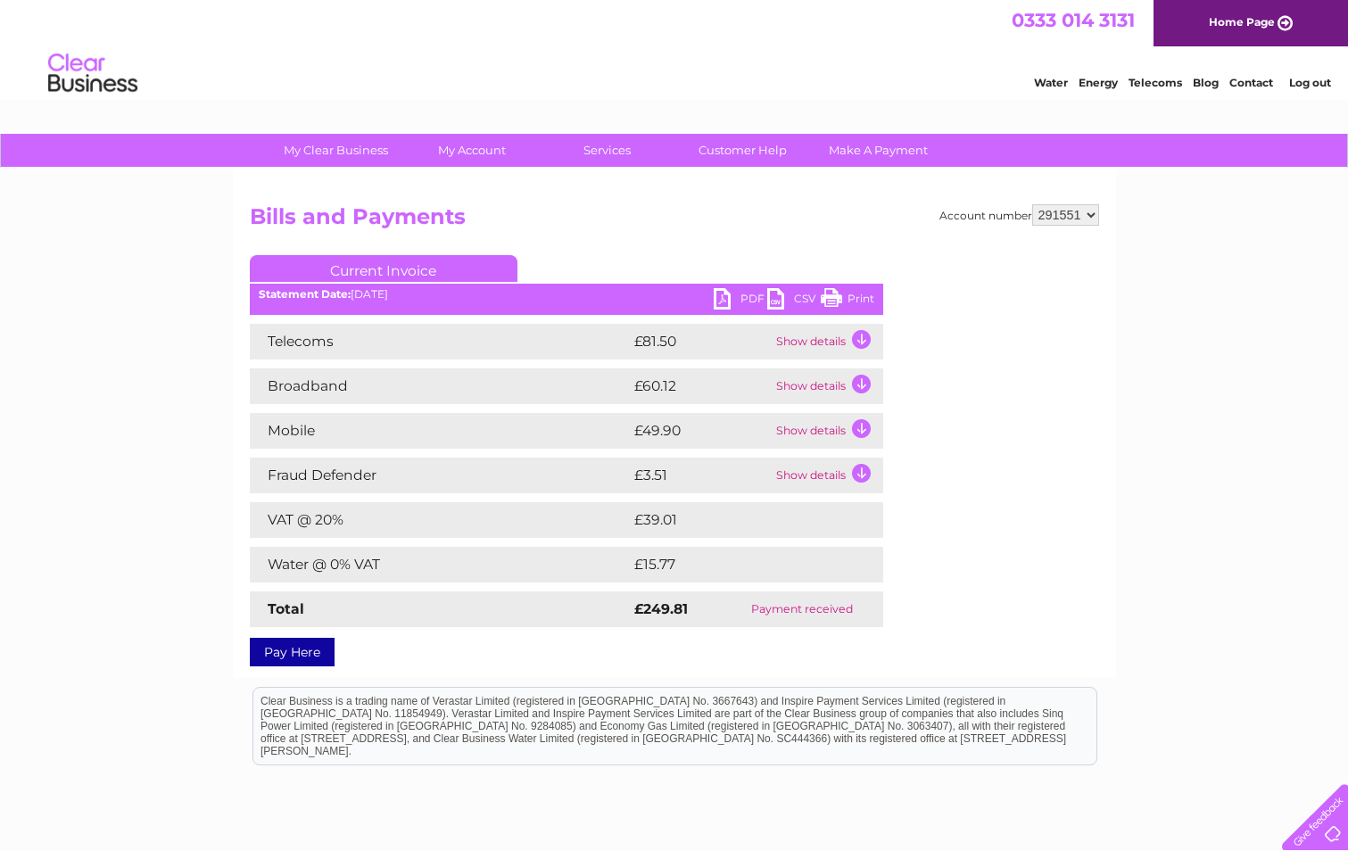
click at [731, 291] on link "PDF" at bounding box center [741, 301] width 54 height 26
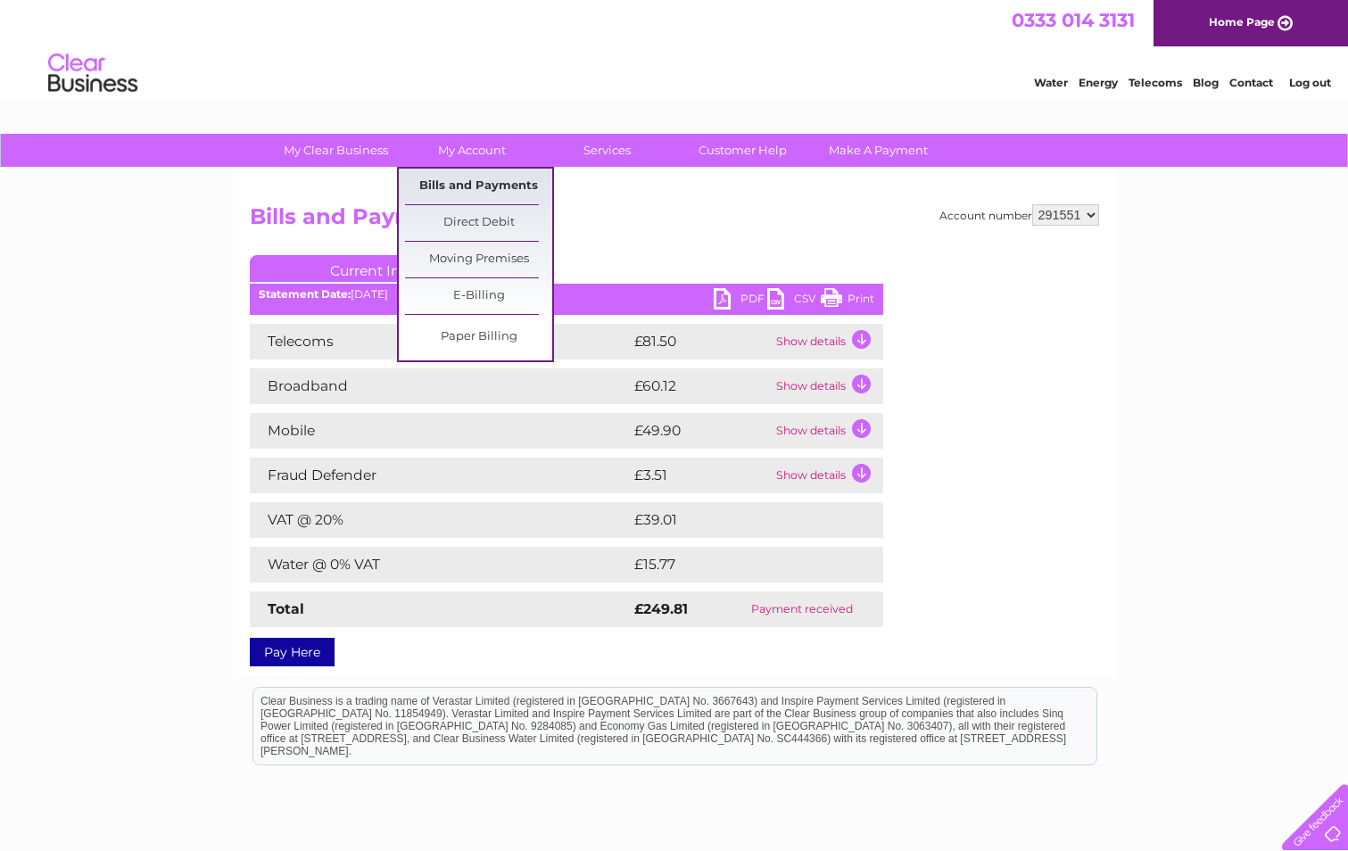
click at [484, 179] on link "Bills and Payments" at bounding box center [478, 187] width 147 height 36
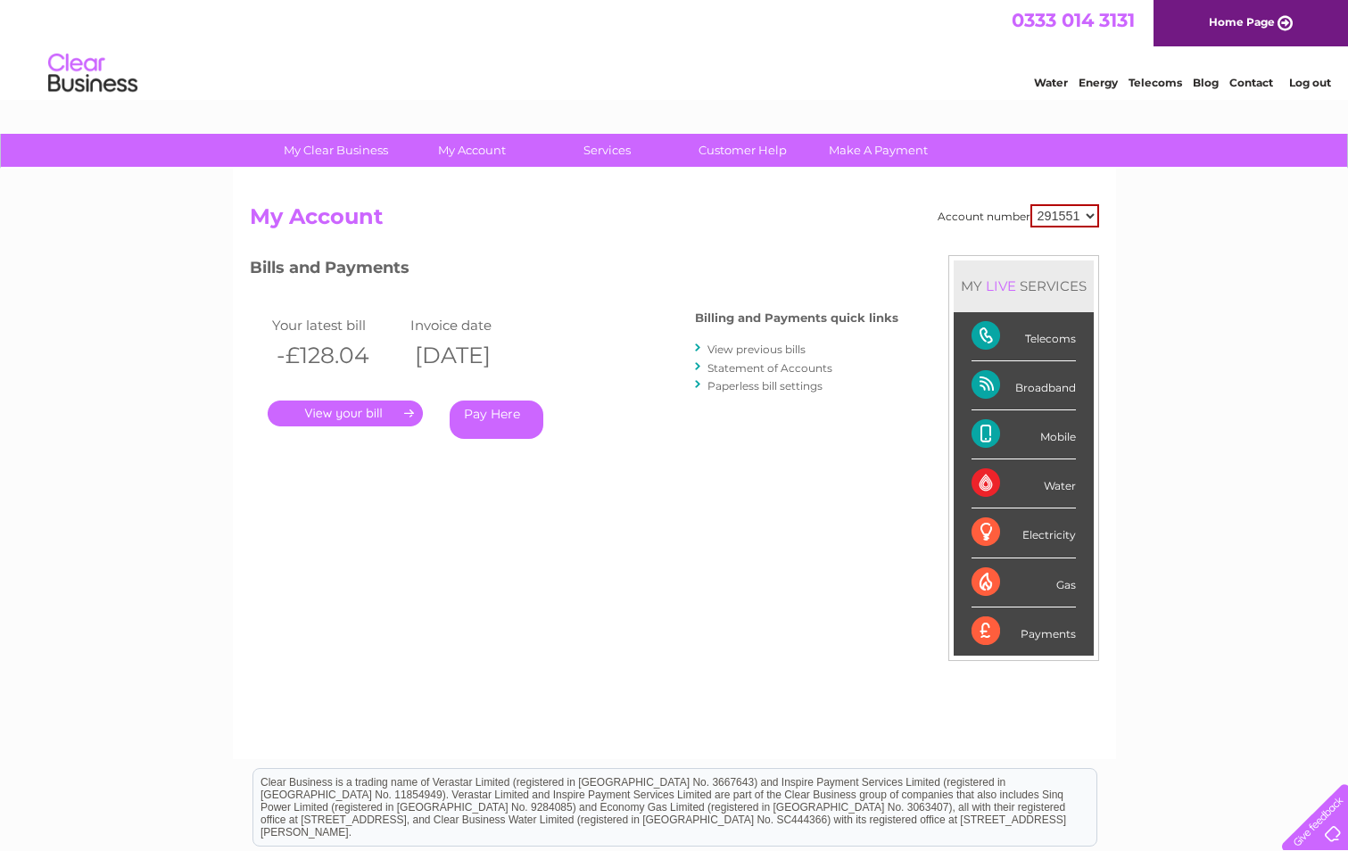
click at [383, 410] on link "." at bounding box center [345, 413] width 155 height 26
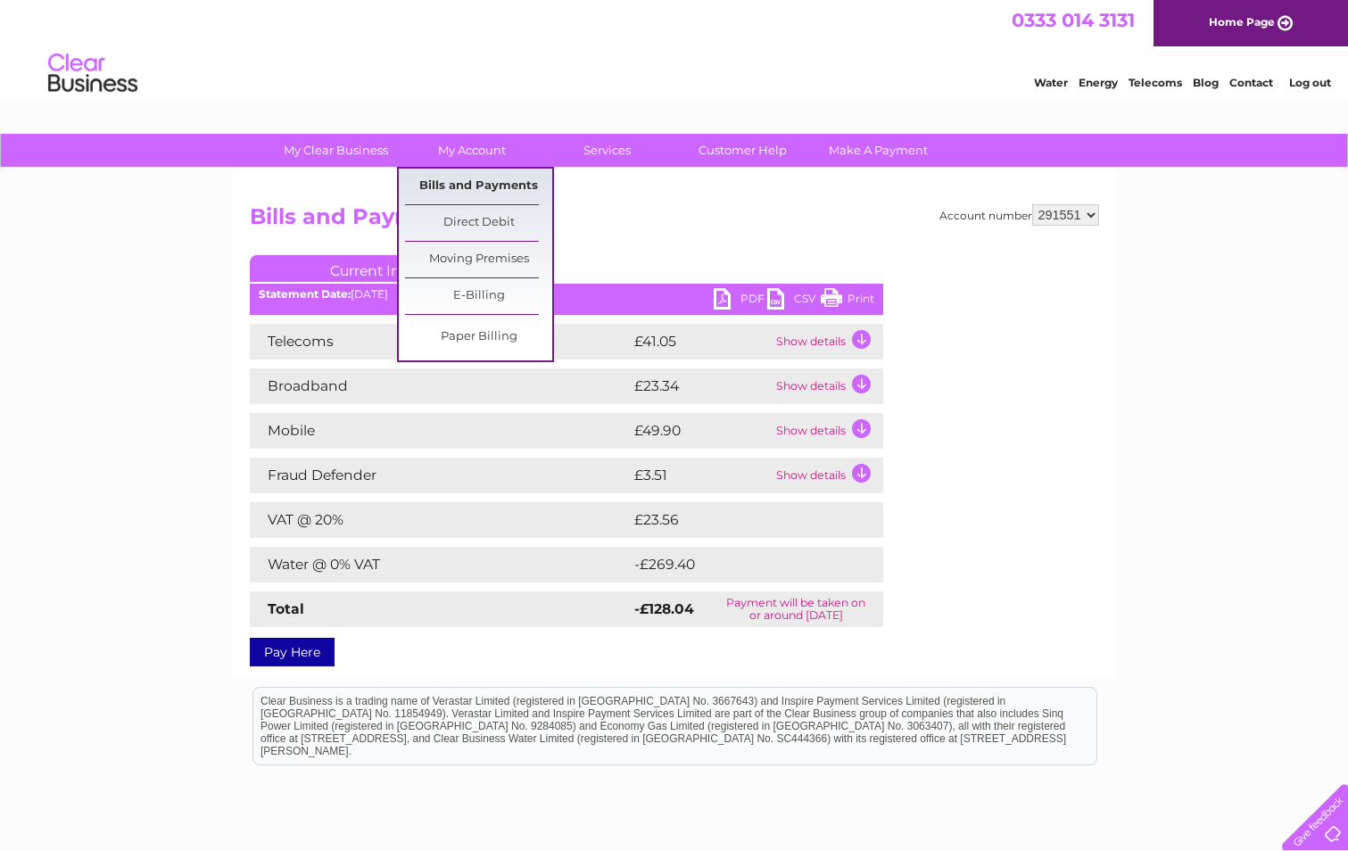
click at [478, 187] on link "Bills and Payments" at bounding box center [478, 187] width 147 height 36
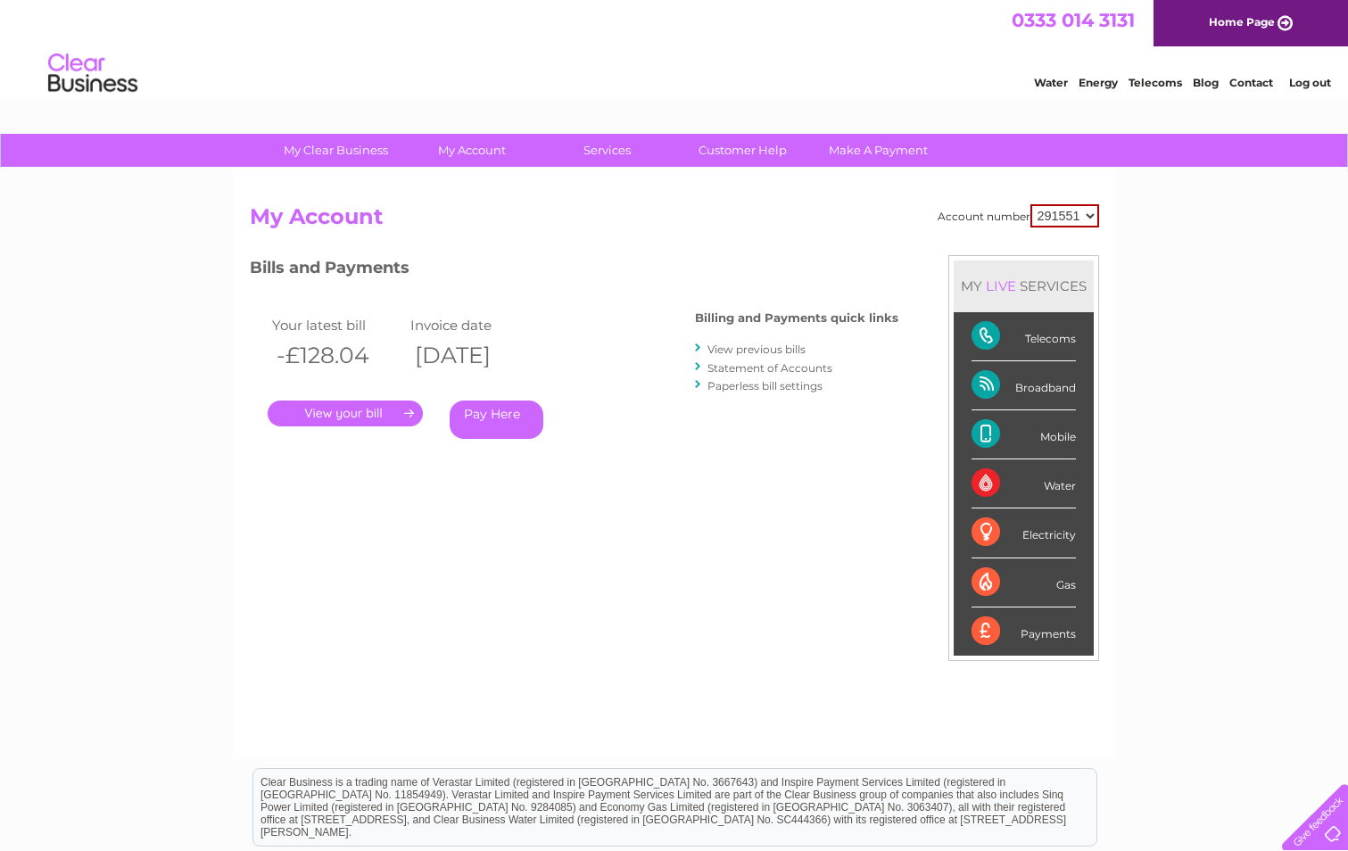
click at [750, 351] on link "View previous bills" at bounding box center [756, 349] width 98 height 13
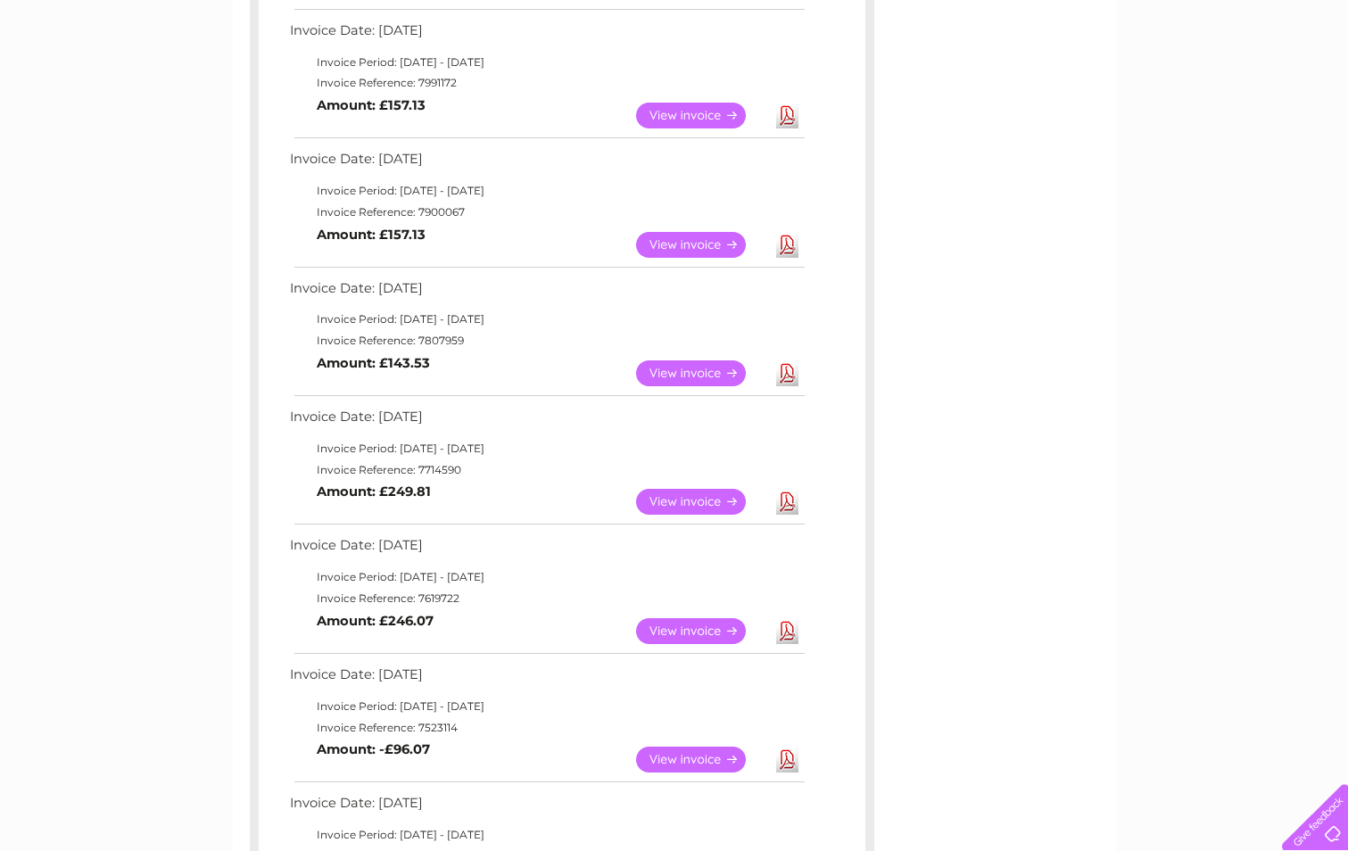
scroll to position [446, 0]
click at [676, 621] on link "View" at bounding box center [701, 630] width 131 height 26
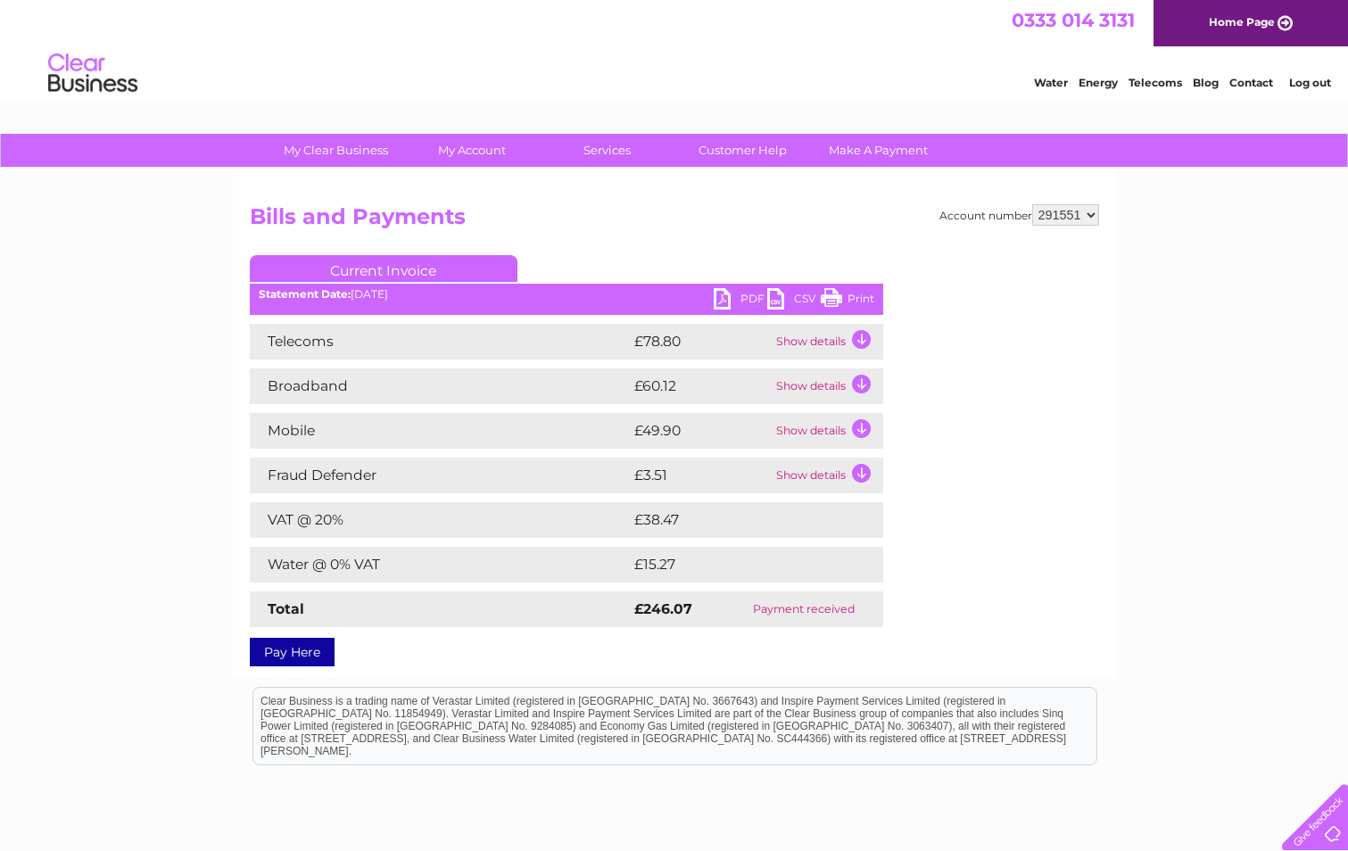
click at [739, 298] on link "PDF" at bounding box center [741, 301] width 54 height 26
